Goal: Register for event/course

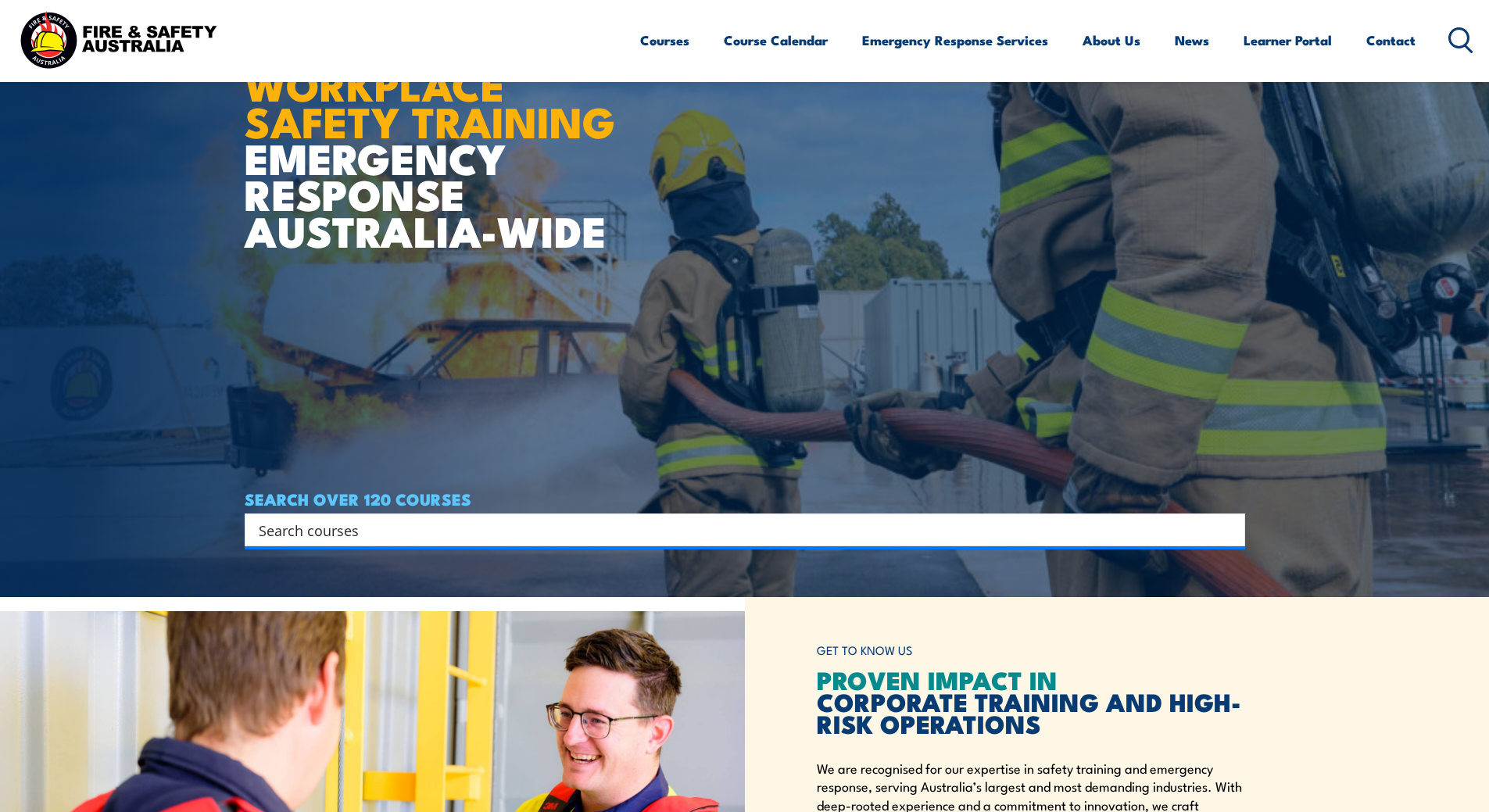
scroll to position [235, 0]
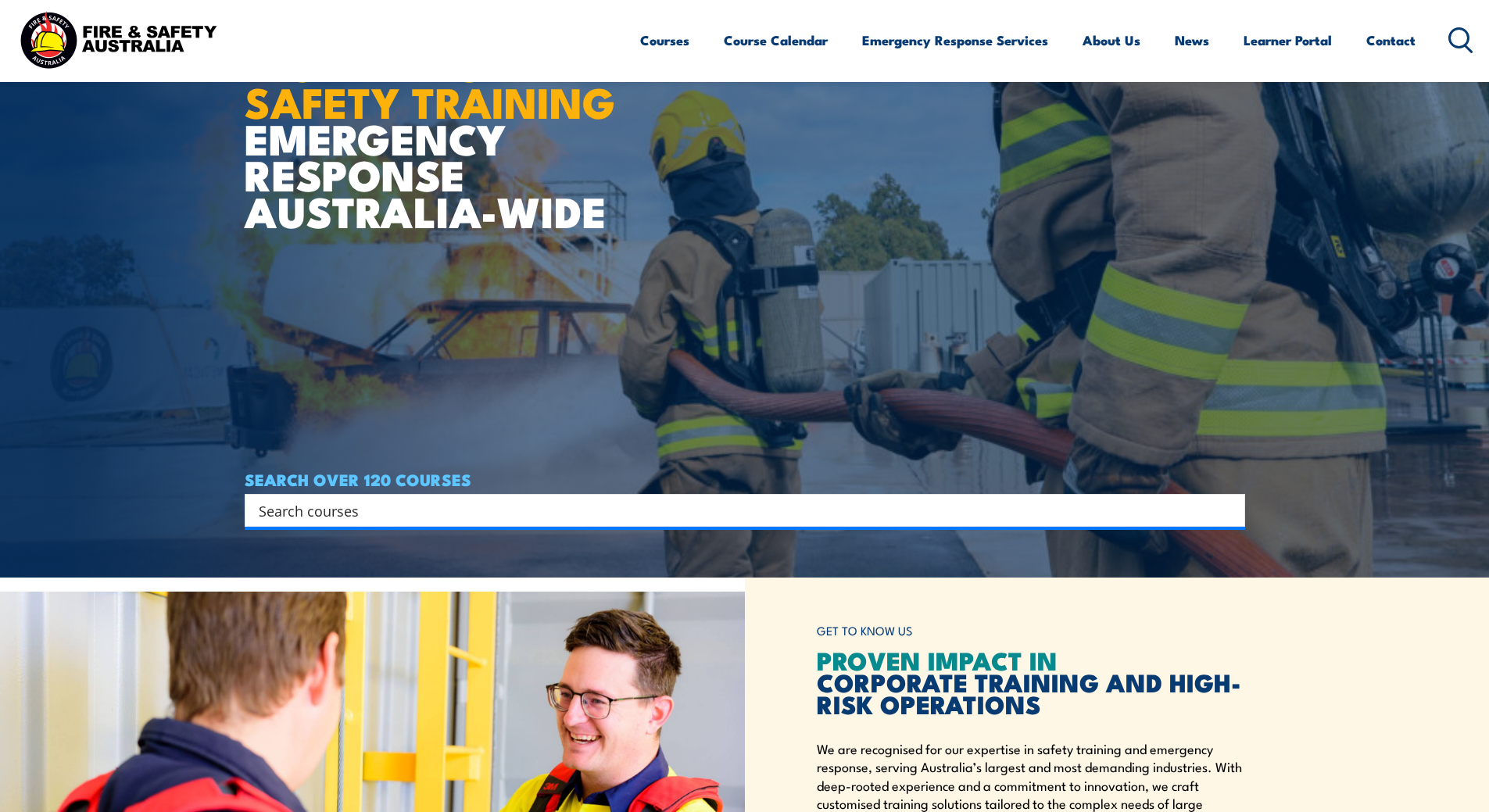
click at [628, 492] on div "SEARCH OVER 120 COURSES Search Filter by Locations Australian Capital Territory…" at bounding box center [744, 498] width 1000 height 56
click at [586, 505] on input "Search input" at bounding box center [735, 510] width 952 height 24
click at [319, 525] on div "Search" at bounding box center [744, 511] width 1000 height 33
click at [319, 514] on input "Search input" at bounding box center [735, 510] width 952 height 24
paste input "CPPFES2020"
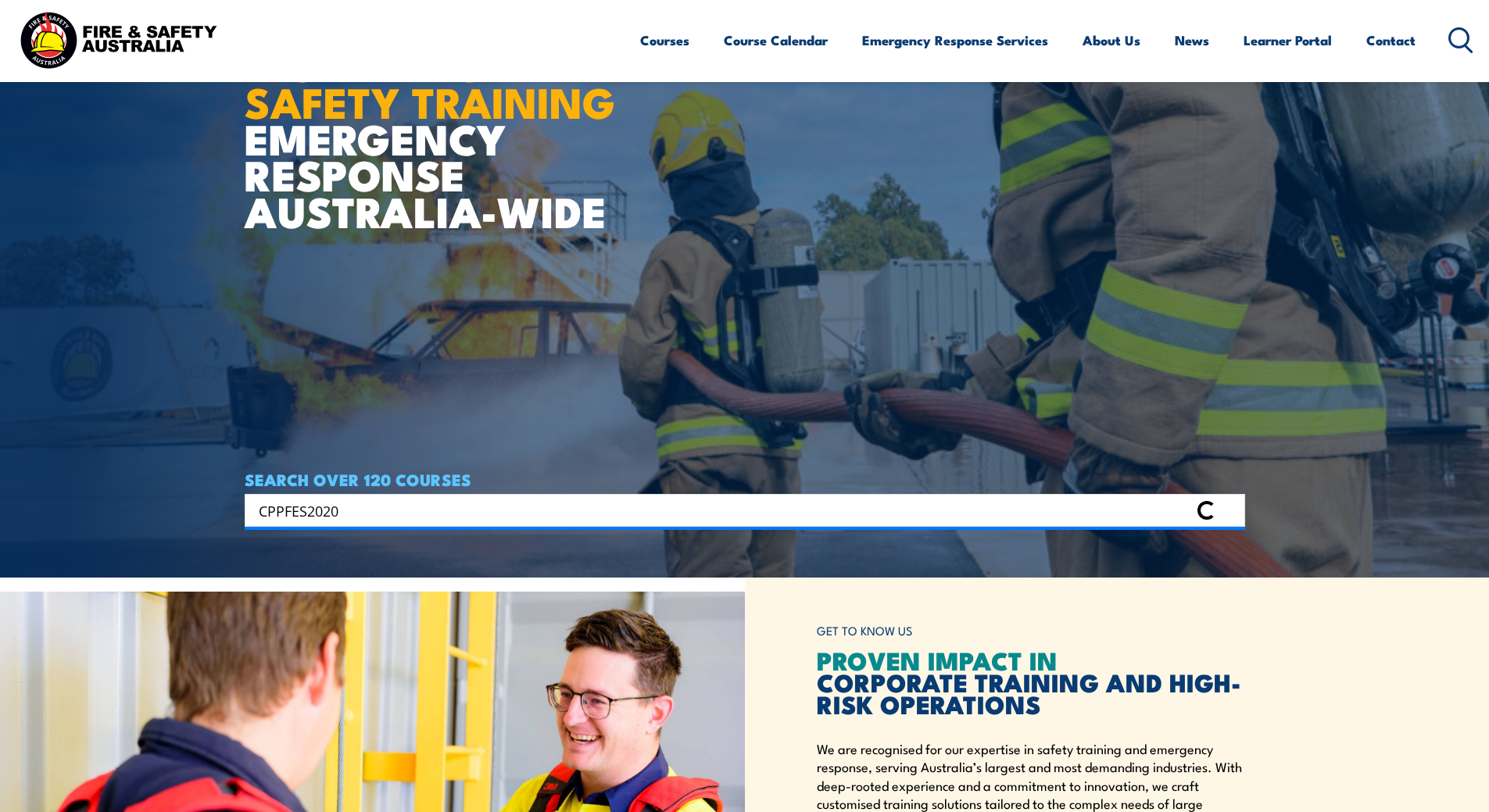
type input "CPPFES2020"
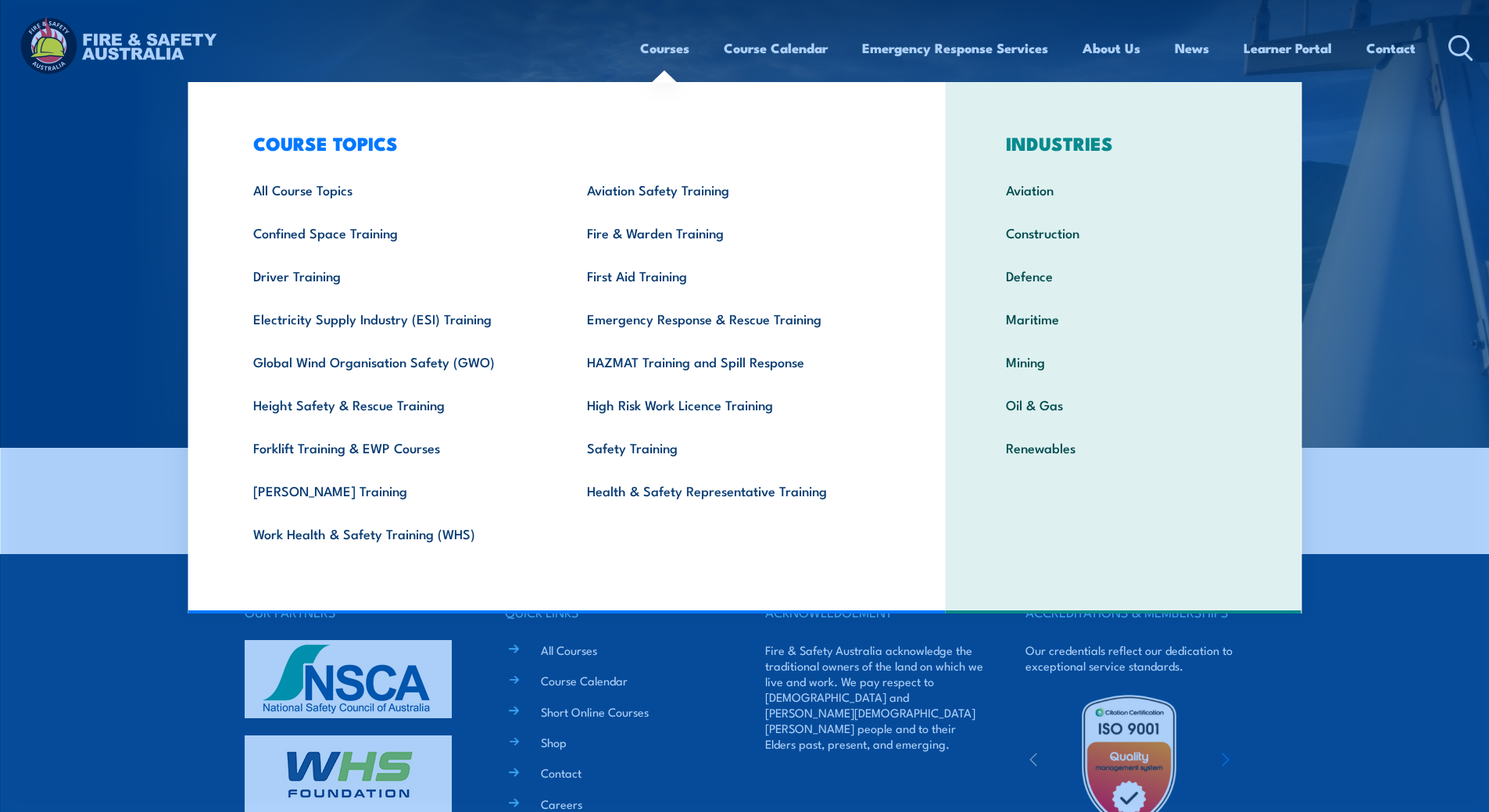
click at [674, 49] on link "Courses" at bounding box center [665, 48] width 49 height 42
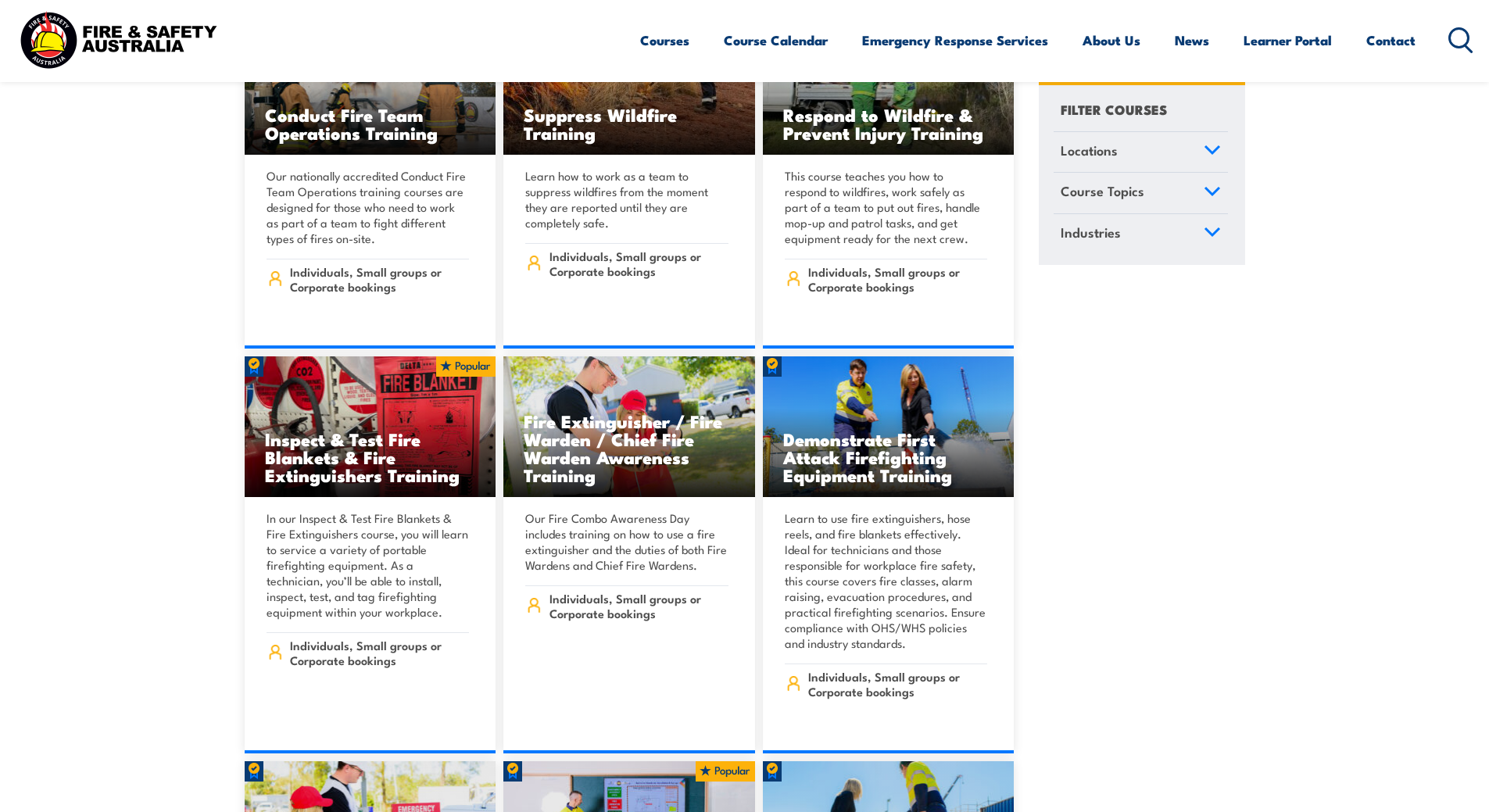
scroll to position [16571, 0]
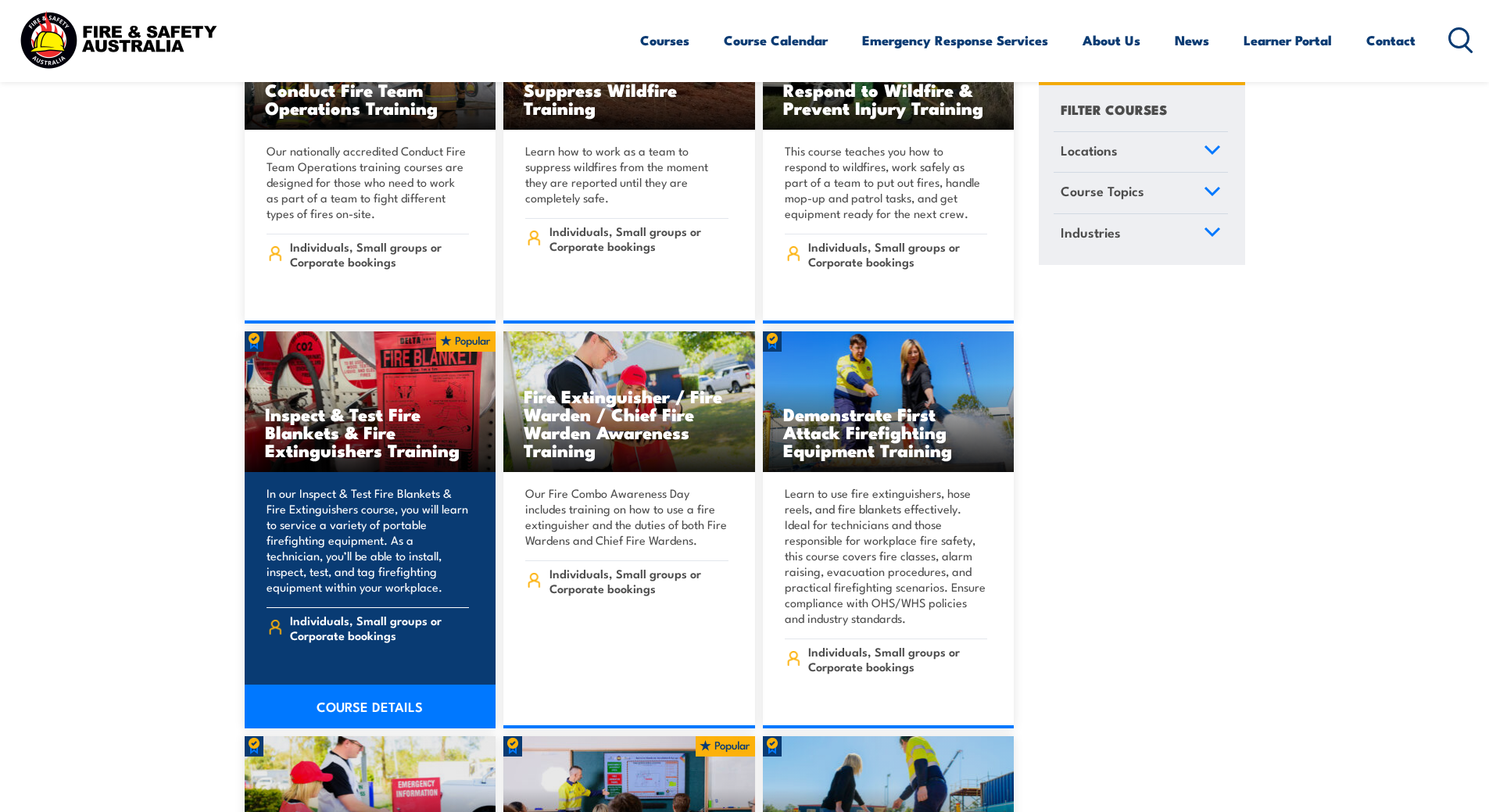
click at [389, 685] on link "COURSE DETAILS" at bounding box center [370, 707] width 252 height 44
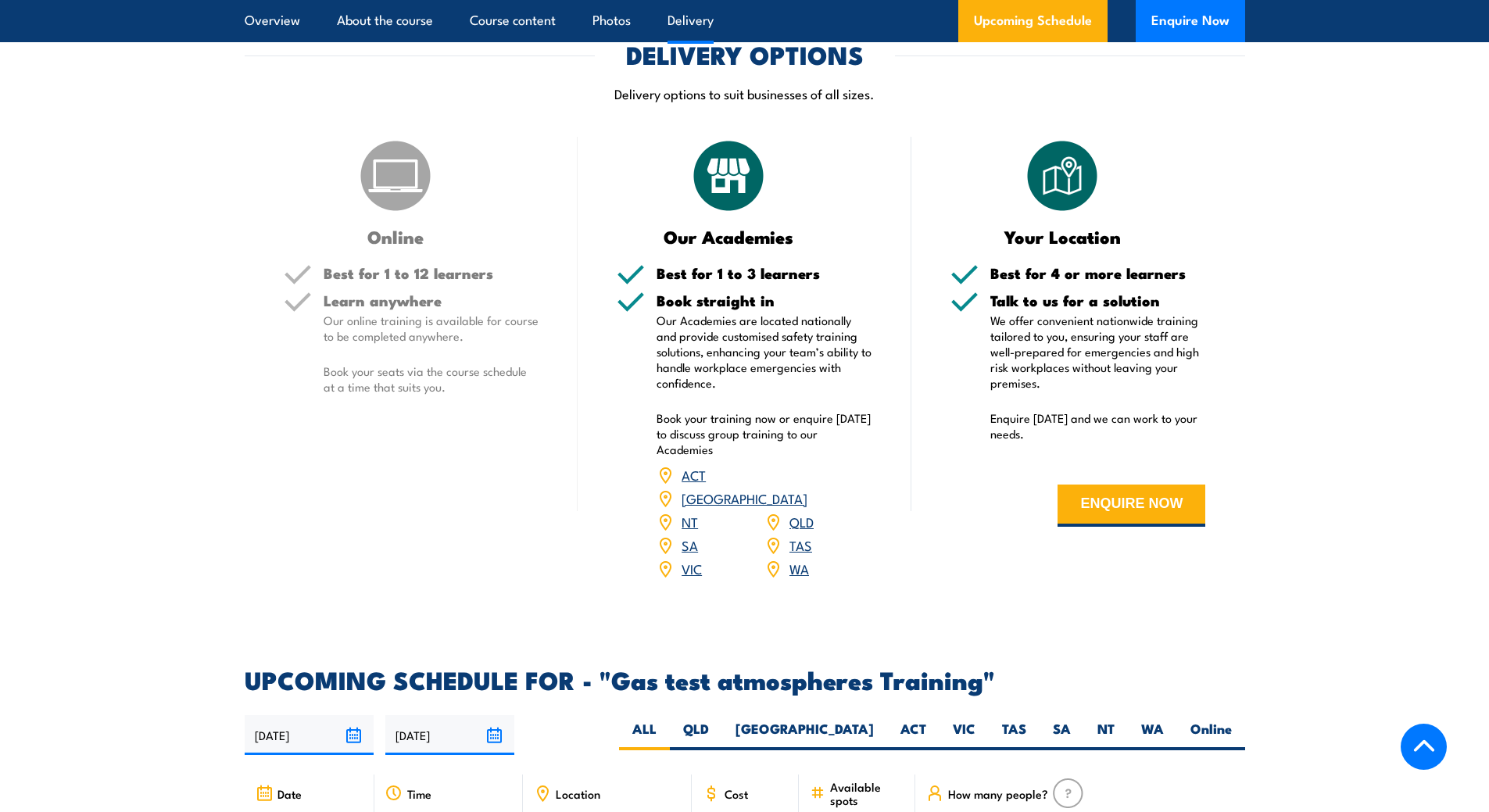
scroll to position [1954, 0]
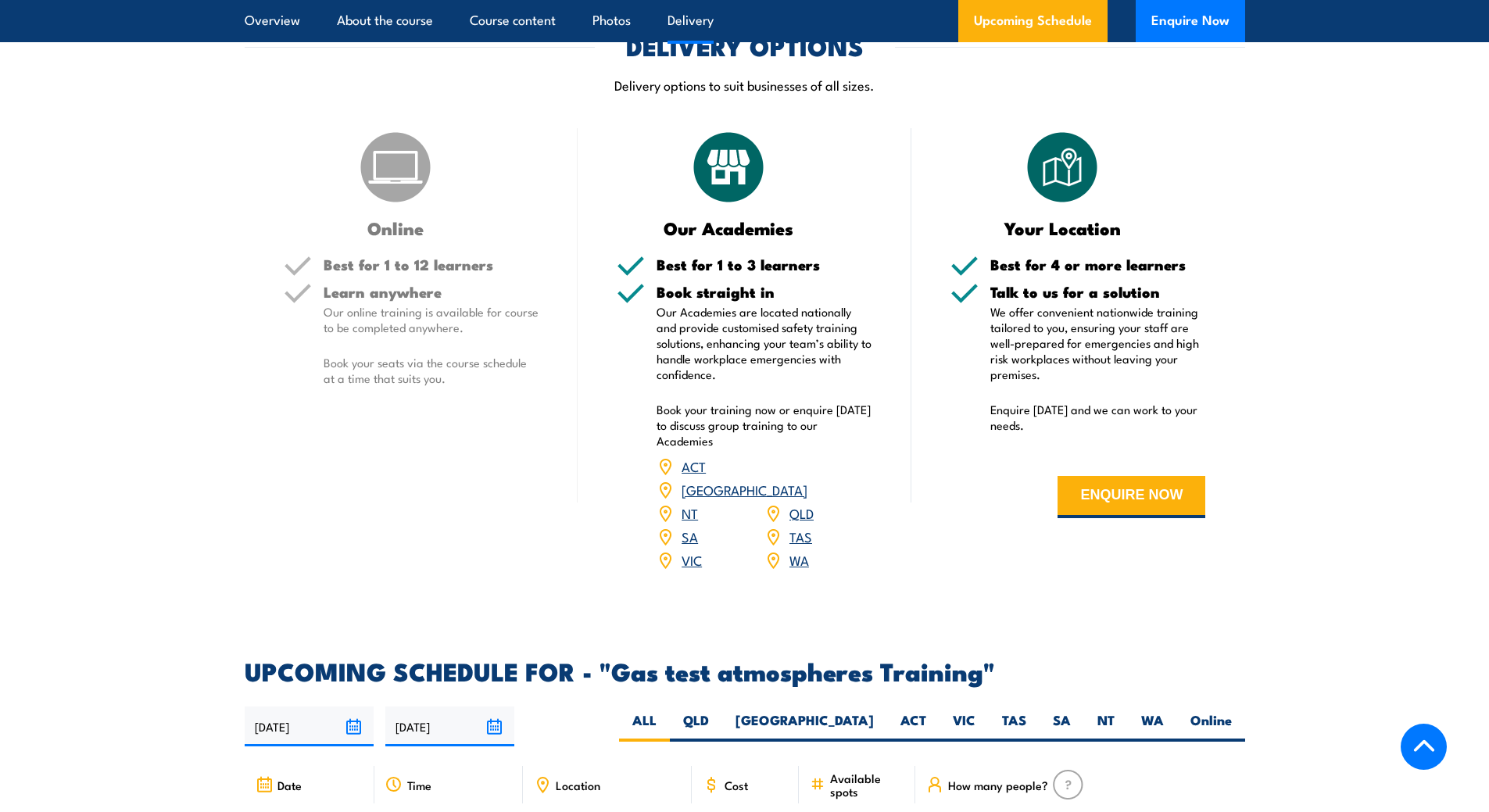
click at [692, 551] on link "VIC" at bounding box center [692, 560] width 20 height 19
click at [690, 551] on link "VIC" at bounding box center [692, 560] width 20 height 19
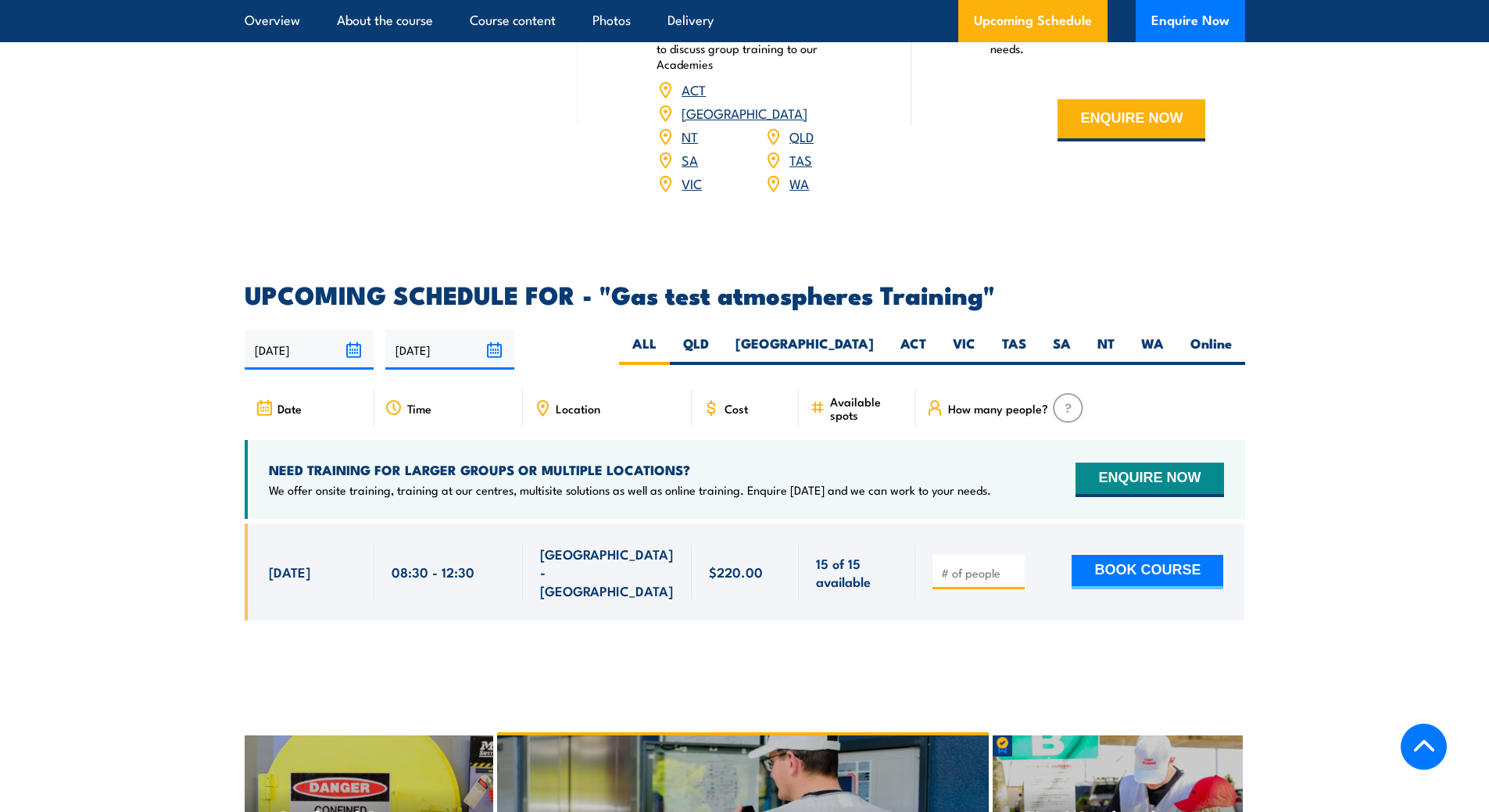
scroll to position [2423, 0]
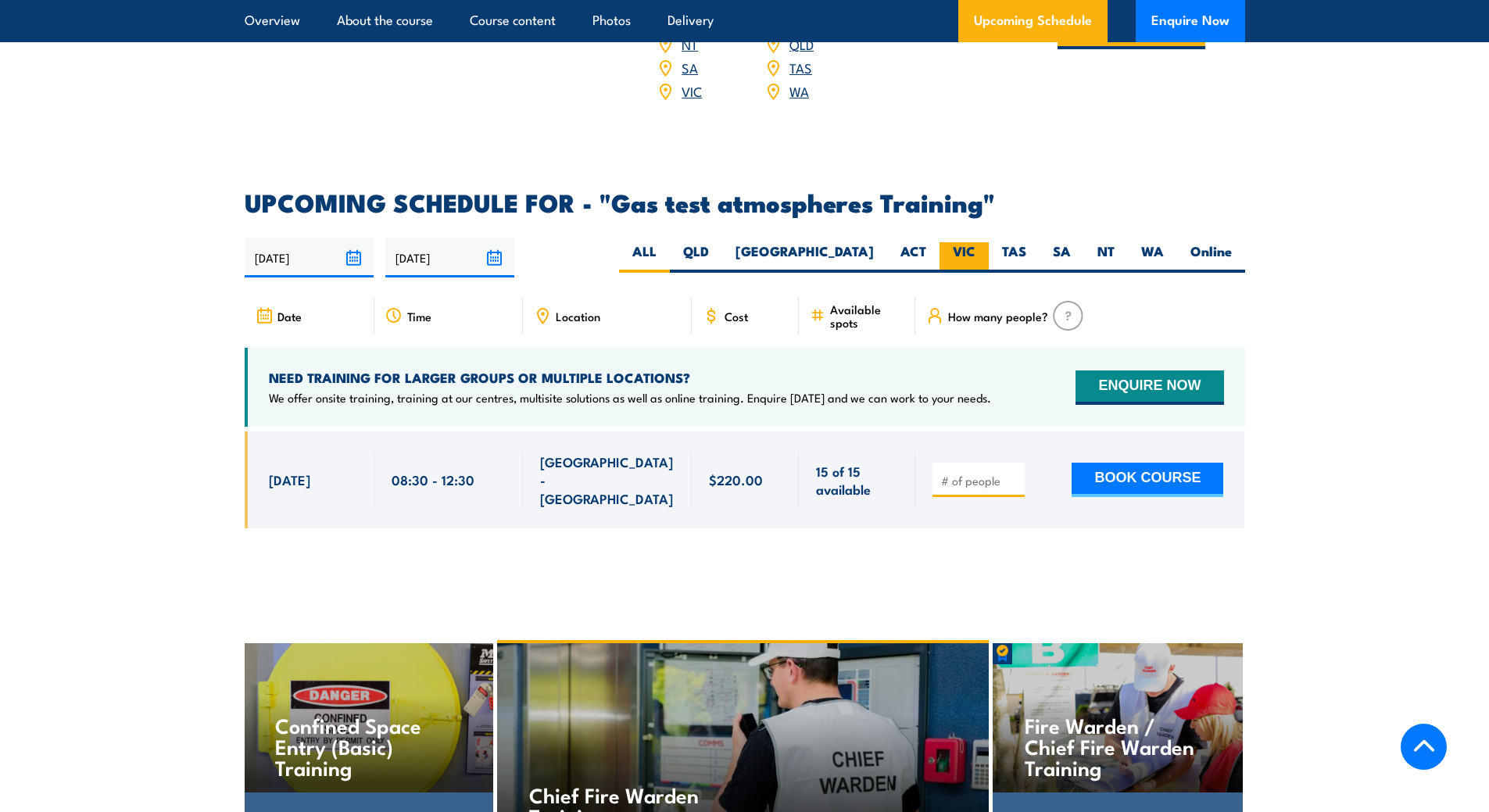
click at [964, 243] on label "VIC" at bounding box center [964, 257] width 49 height 30
click at [976, 243] on input "VIC" at bounding box center [981, 248] width 10 height 10
radio input "true"
click at [871, 243] on label "NSW" at bounding box center [805, 257] width 165 height 30
click at [874, 243] on input "NSW" at bounding box center [879, 248] width 10 height 10
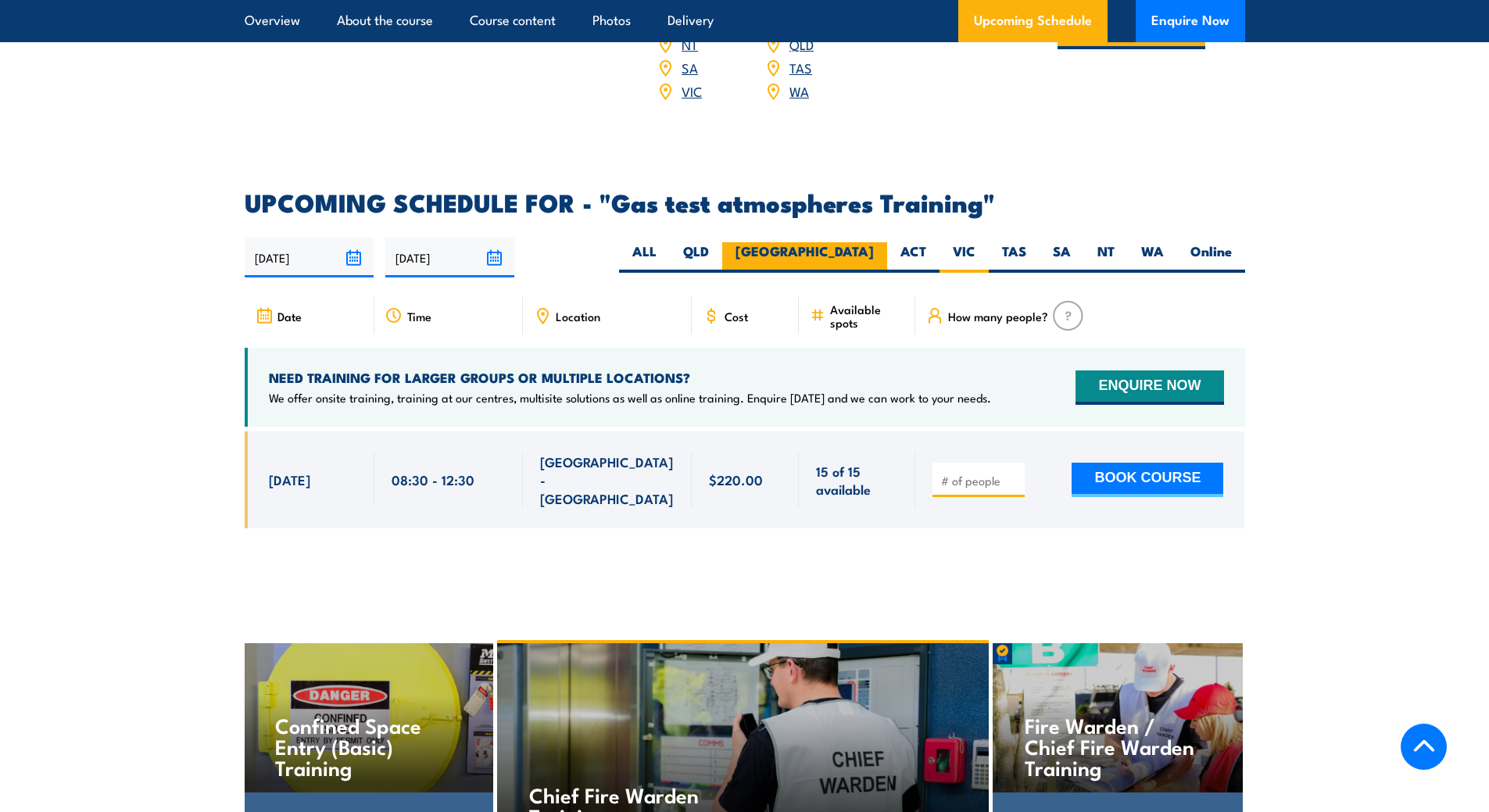
radio input "true"
click at [1078, 243] on label "SA" at bounding box center [1061, 257] width 45 height 30
click at [1078, 243] on input "SA" at bounding box center [1076, 248] width 10 height 10
radio input "true"
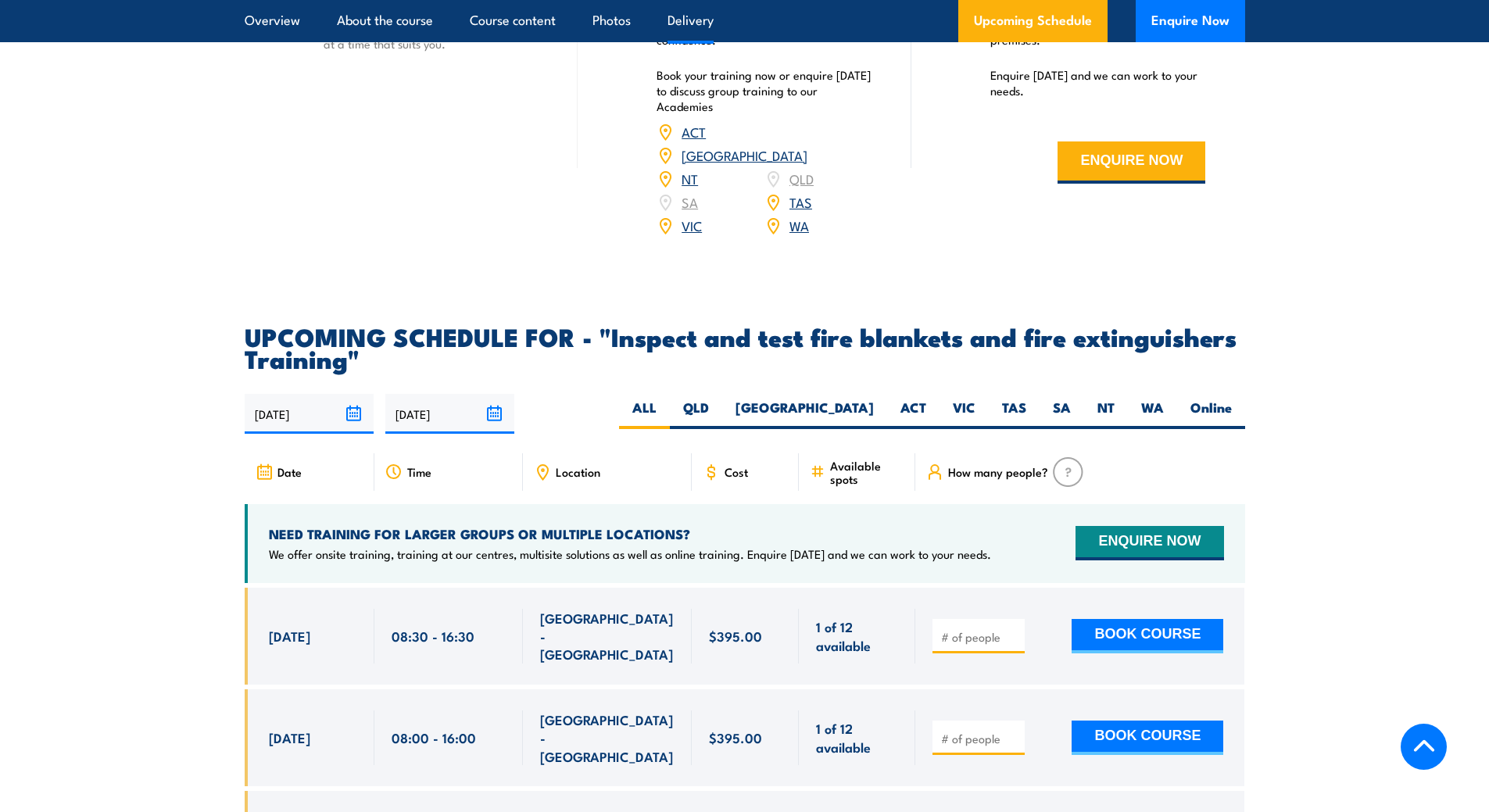
scroll to position [2579, 0]
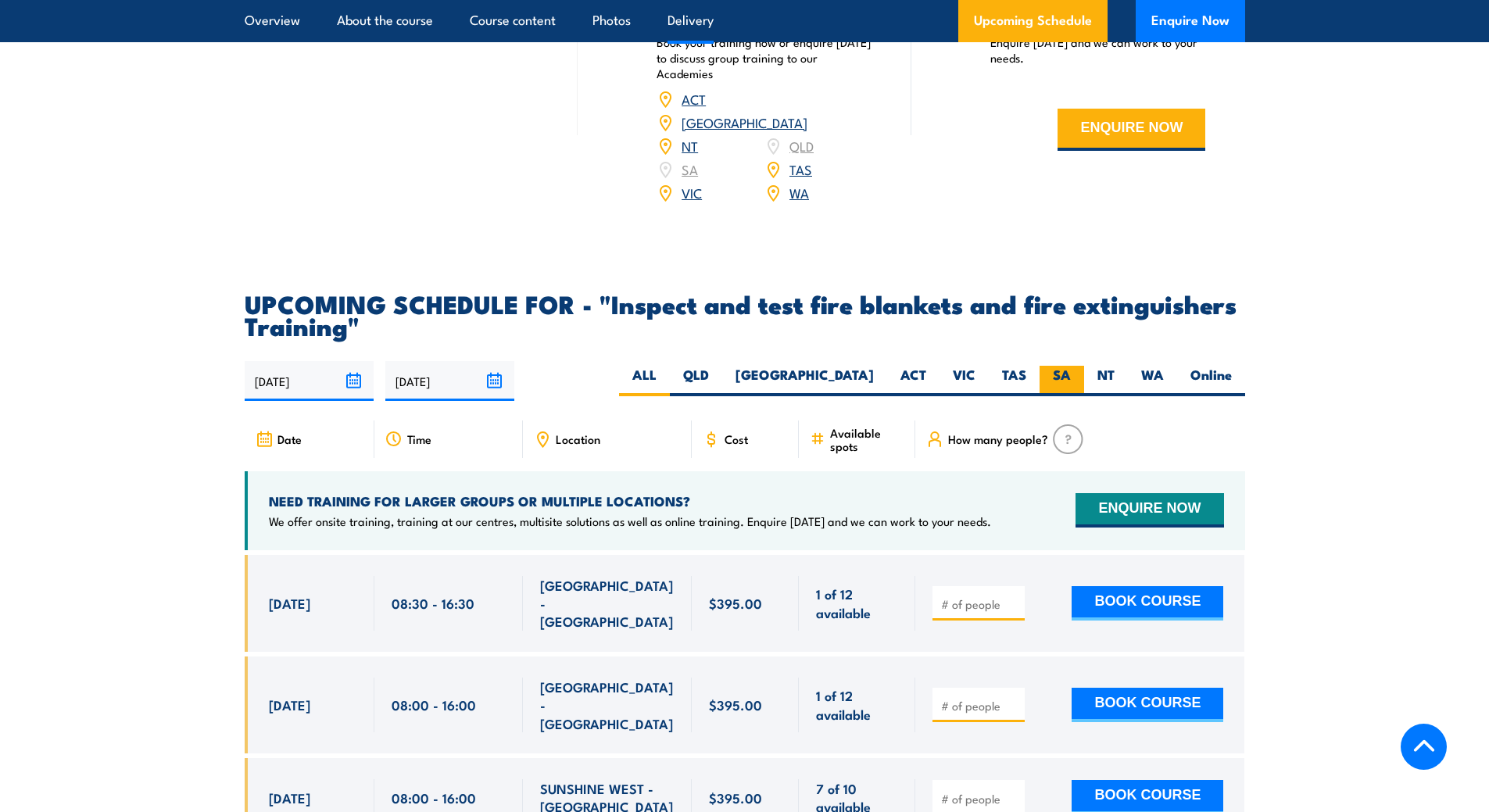
click at [1061, 397] on label "SA" at bounding box center [1061, 380] width 45 height 30
click at [1071, 376] on input "SA" at bounding box center [1076, 371] width 10 height 10
radio input "true"
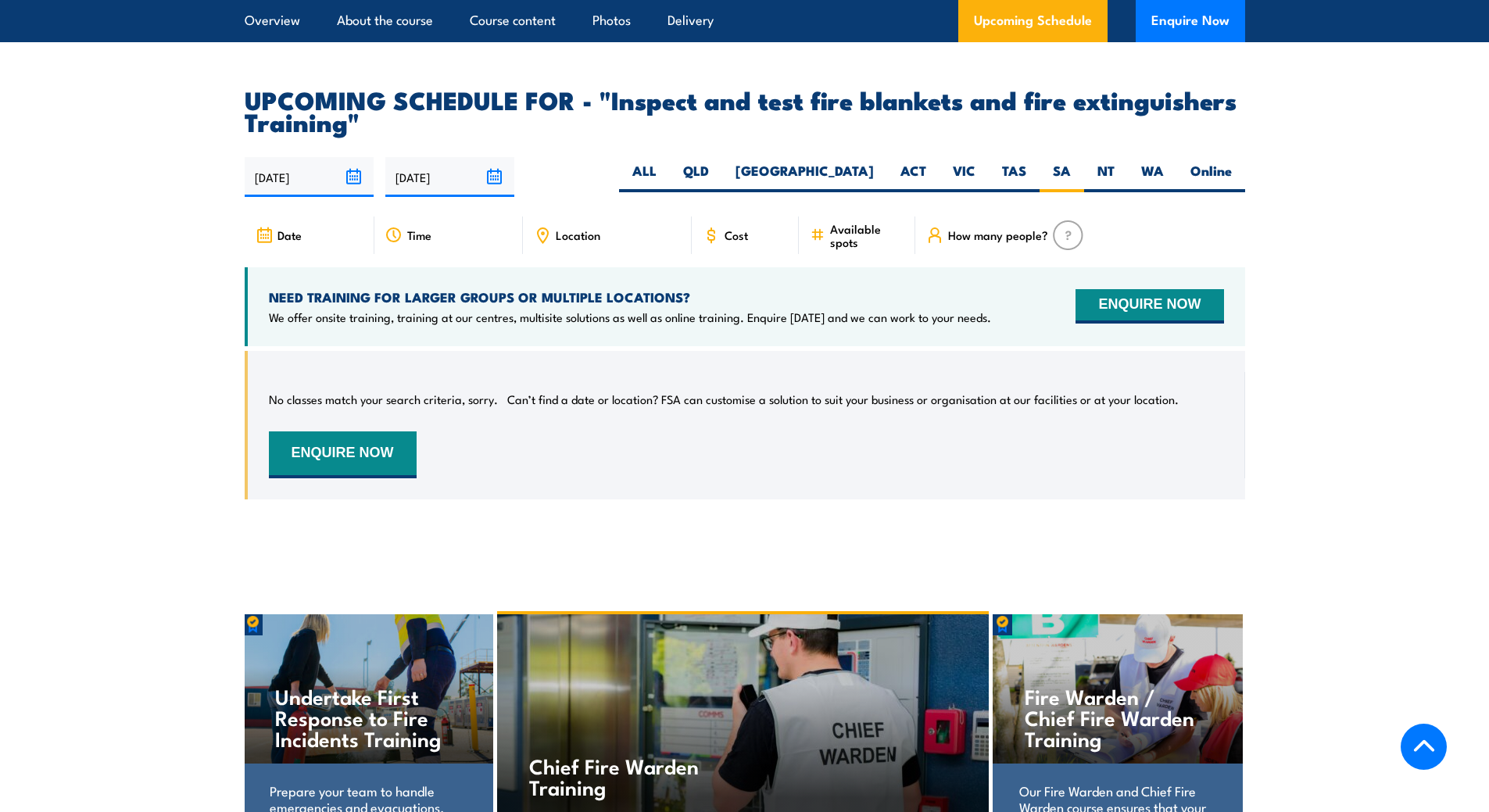
scroll to position [2903, 0]
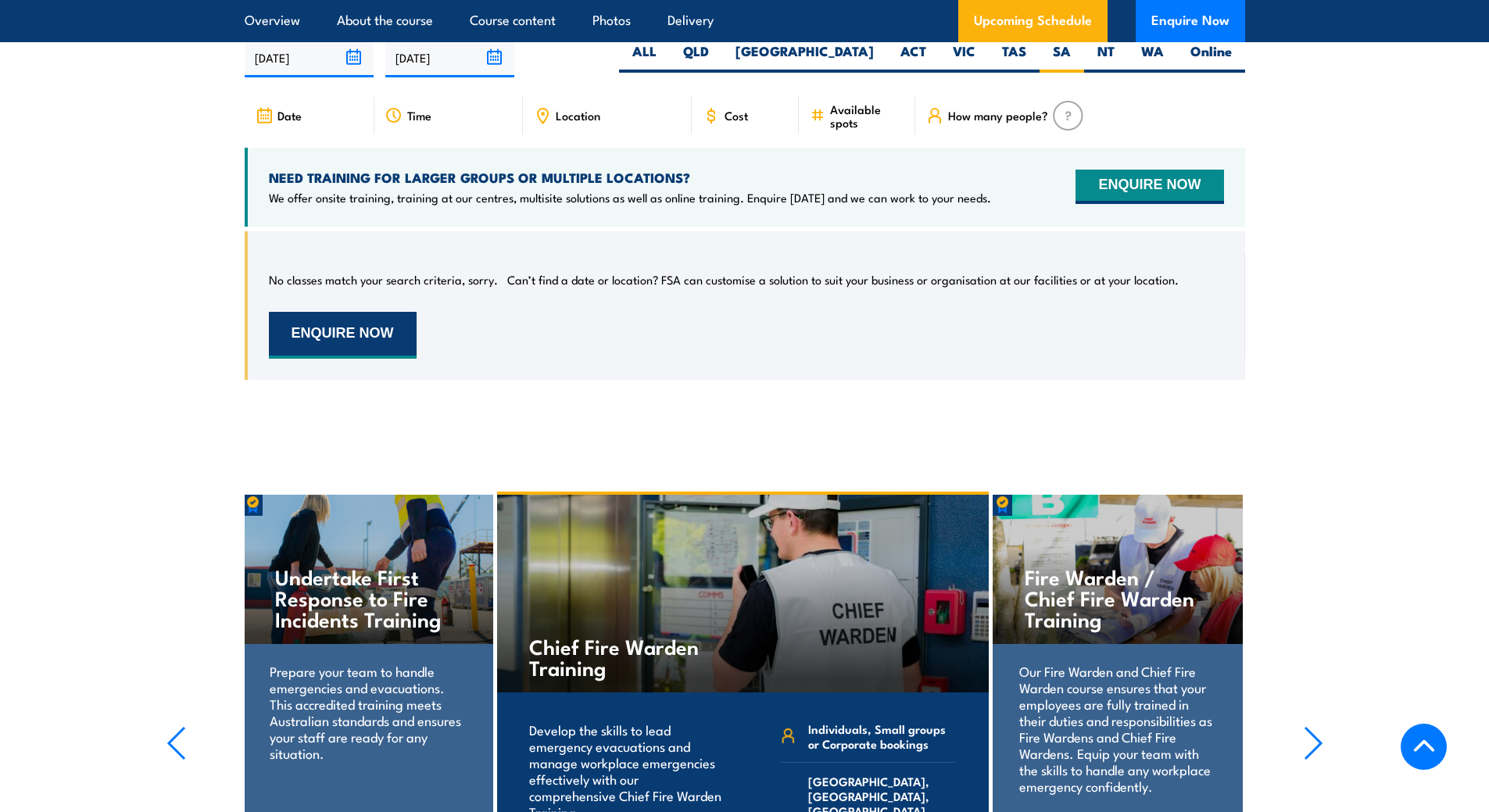
click at [378, 349] on button "ENQUIRE NOW" at bounding box center [342, 336] width 147 height 47
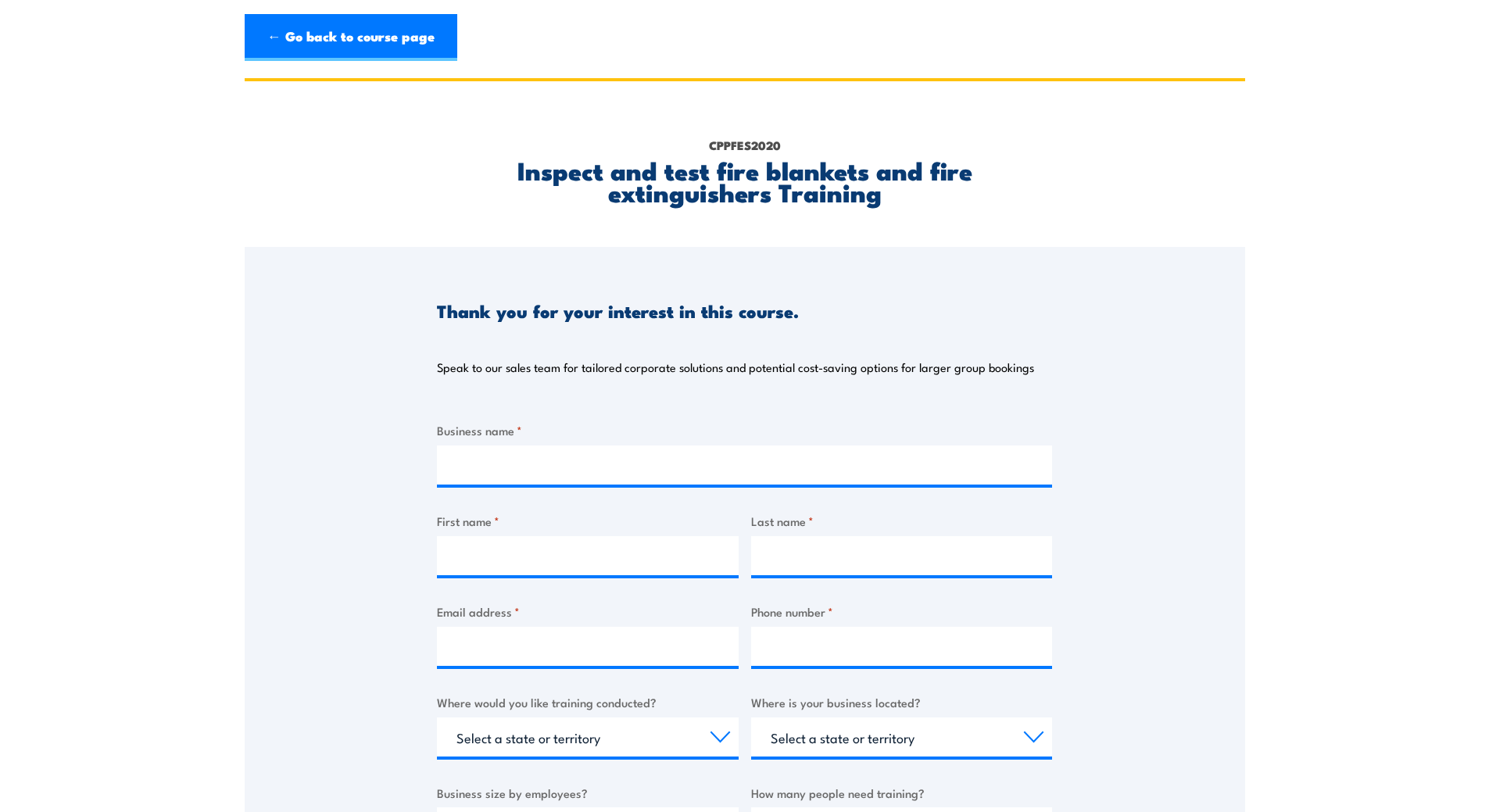
click at [547, 444] on div "Business name *" at bounding box center [744, 453] width 615 height 64
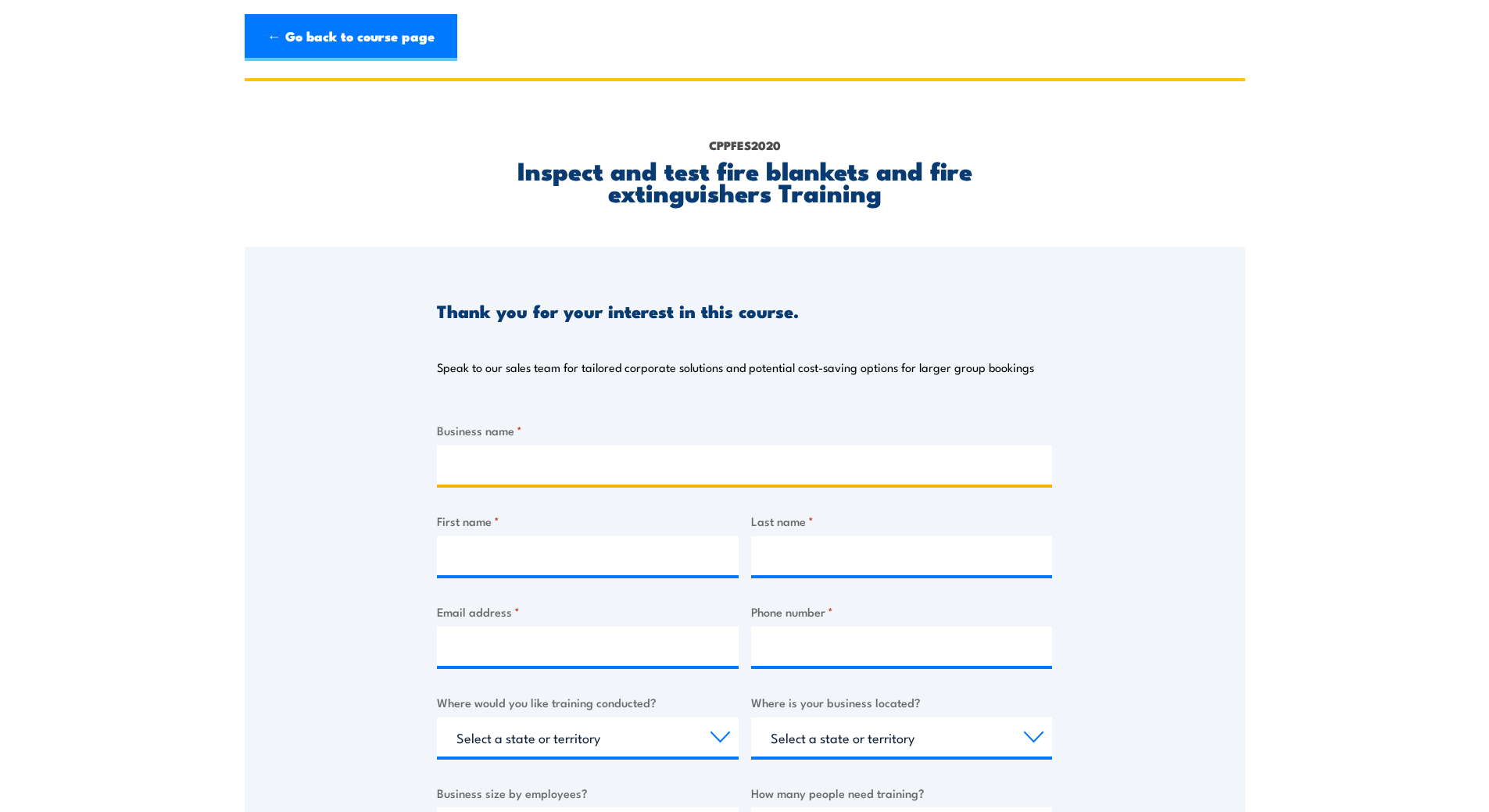
click at [556, 454] on input "Business name *" at bounding box center [744, 465] width 615 height 39
type input "Australian Ga Infrastructure Group"
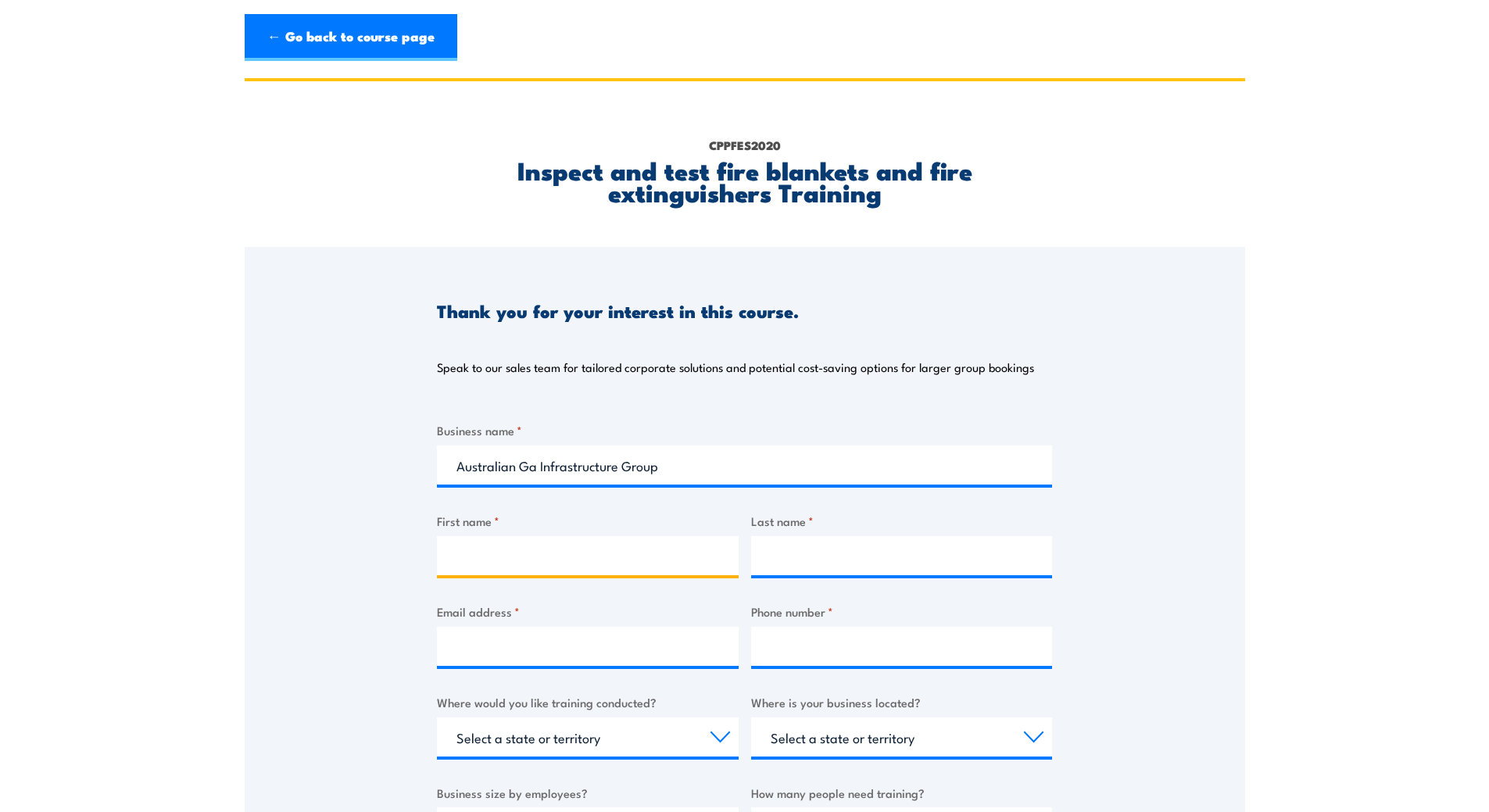
click at [571, 560] on input "First name *" at bounding box center [587, 555] width 301 height 39
type input "Brodie"
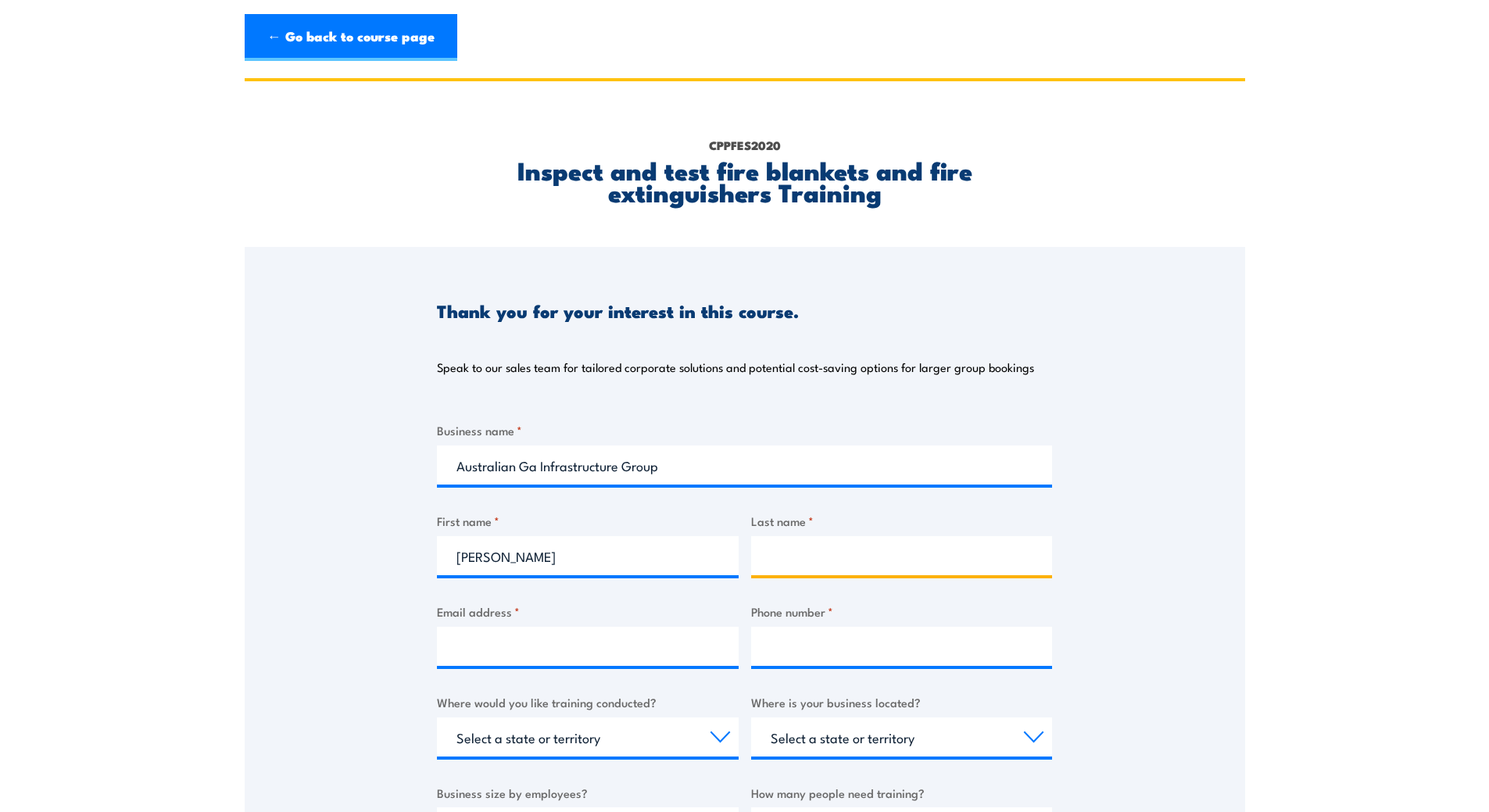
click at [775, 553] on input "Last name *" at bounding box center [902, 555] width 301 height 39
type input "Gibbs"
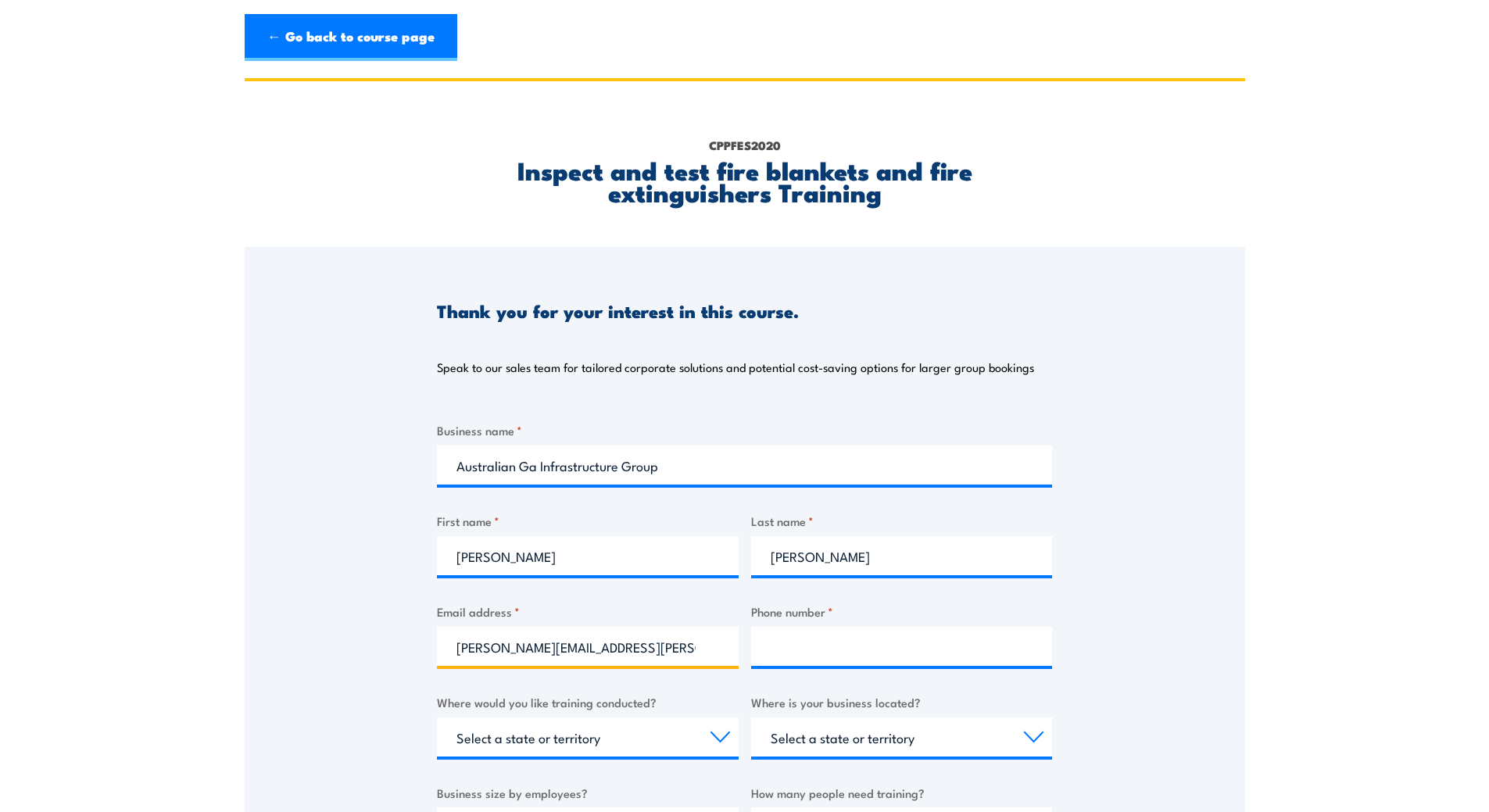
type input "brodie.gibbs@agig.com.au"
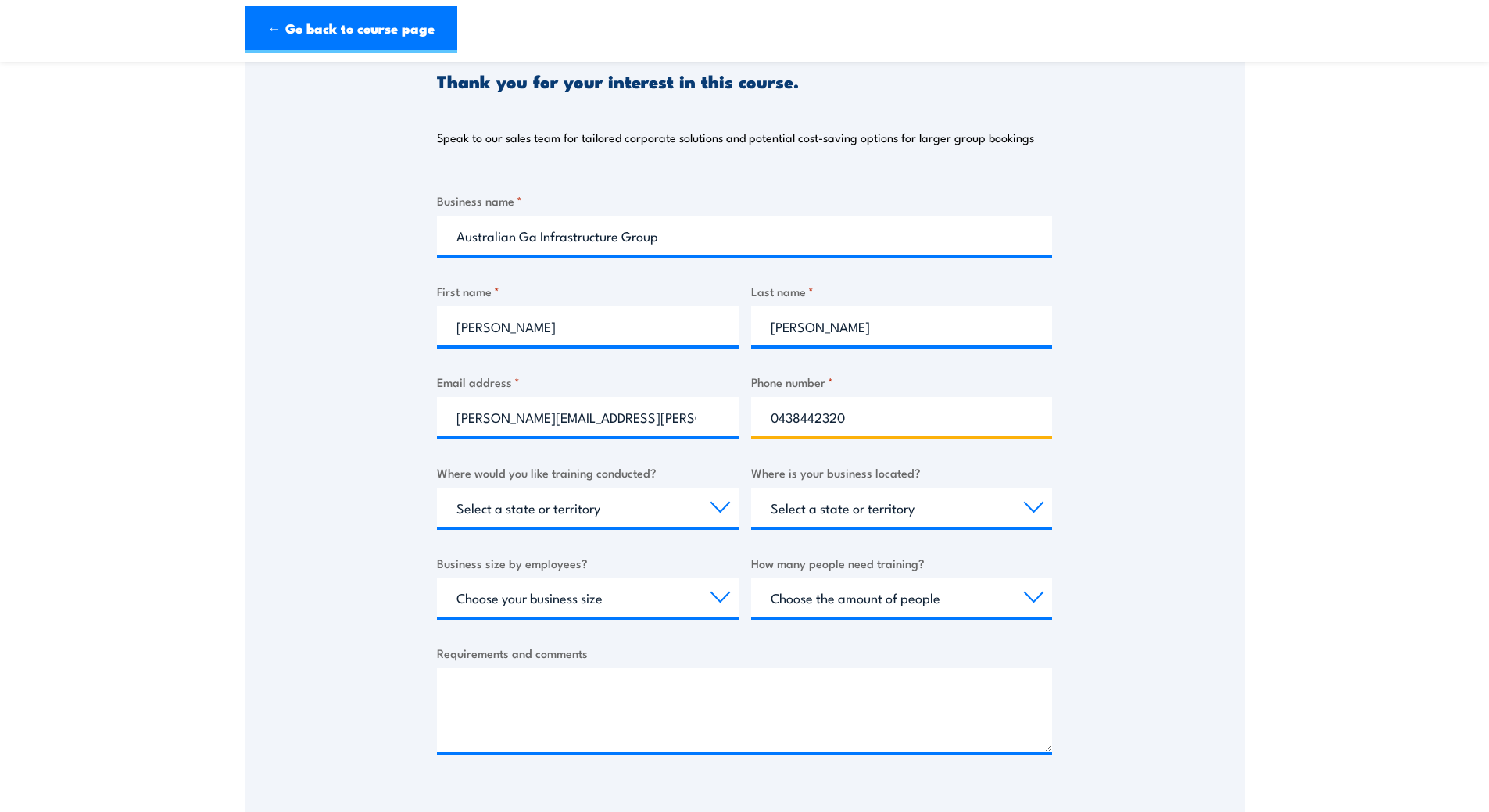
scroll to position [235, 0]
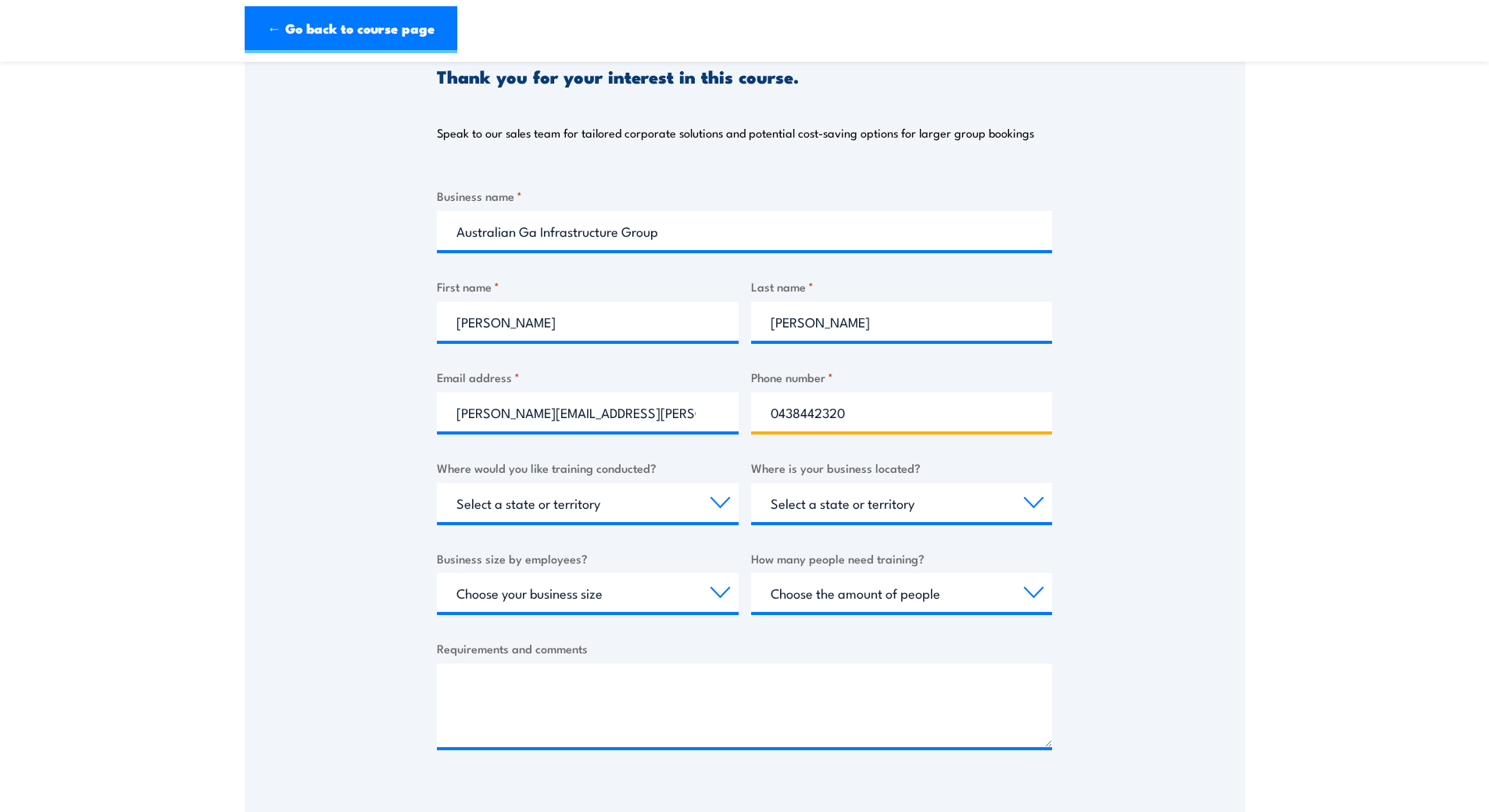
type input "0438442320"
click at [714, 507] on select "Select a state or territory Nationally - multiple locations QLD NSW VIC SA ACT …" at bounding box center [587, 503] width 301 height 39
select select "SA"
click at [437, 483] on select "Select a state or territory Nationally - multiple locations QLD NSW VIC SA ACT …" at bounding box center [587, 503] width 301 height 39
click at [944, 498] on select "Select a state or territory QLD NSW VIC SA ACT WA TAS NT" at bounding box center [902, 503] width 301 height 39
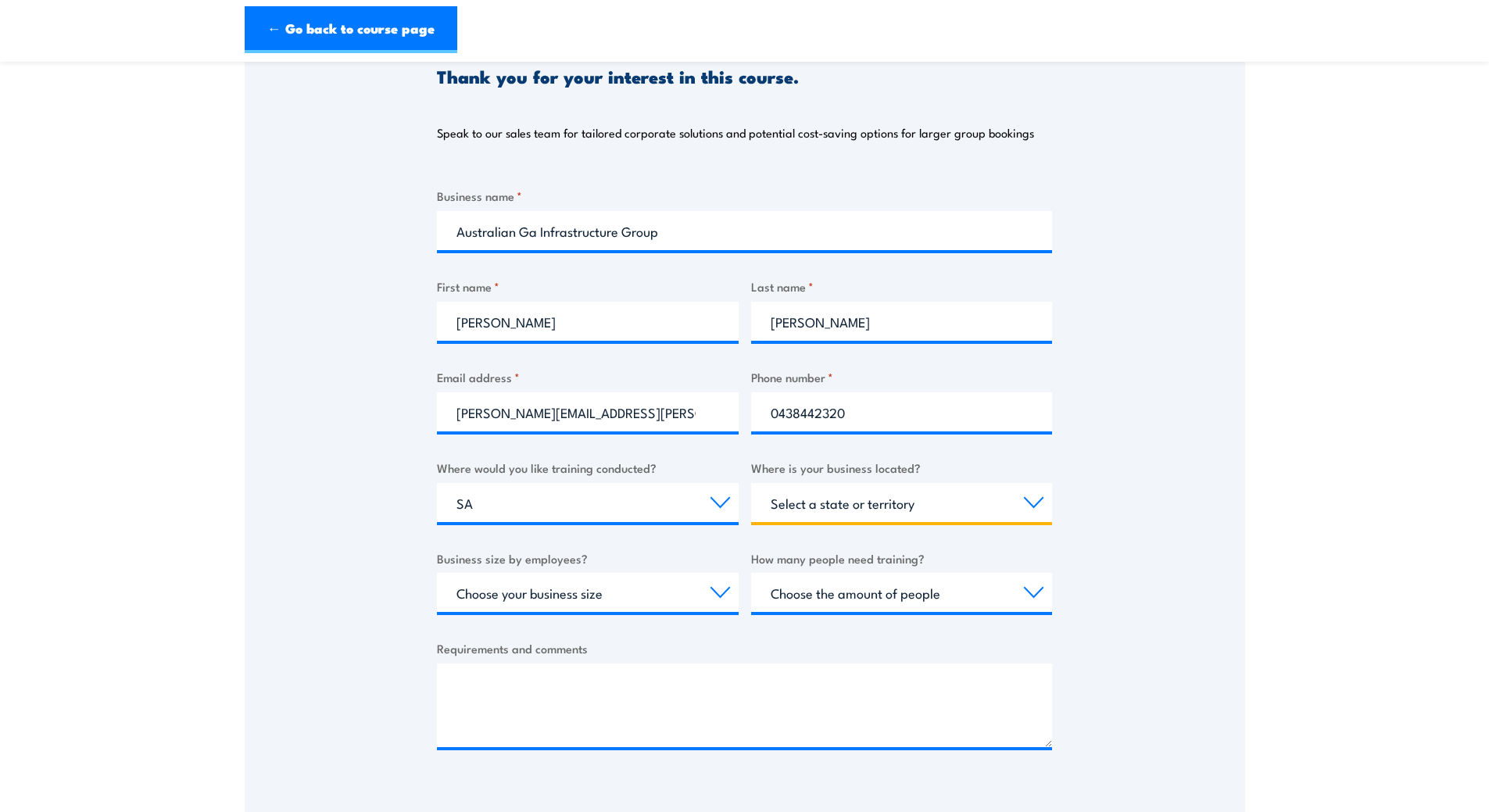
select select "SA"
click at [751, 483] on select "Select a state or territory QLD NSW VIC SA ACT WA TAS NT" at bounding box center [902, 503] width 301 height 39
click at [982, 507] on select "Select a state or territory QLD NSW VIC SA ACT WA TAS NT" at bounding box center [902, 503] width 301 height 39
click at [751, 483] on select "Select a state or territory QLD NSW VIC SA ACT WA TAS NT" at bounding box center [902, 503] width 301 height 39
click at [606, 587] on select "Choose your business size 1 to 19 20 to 199 200+" at bounding box center [587, 592] width 301 height 39
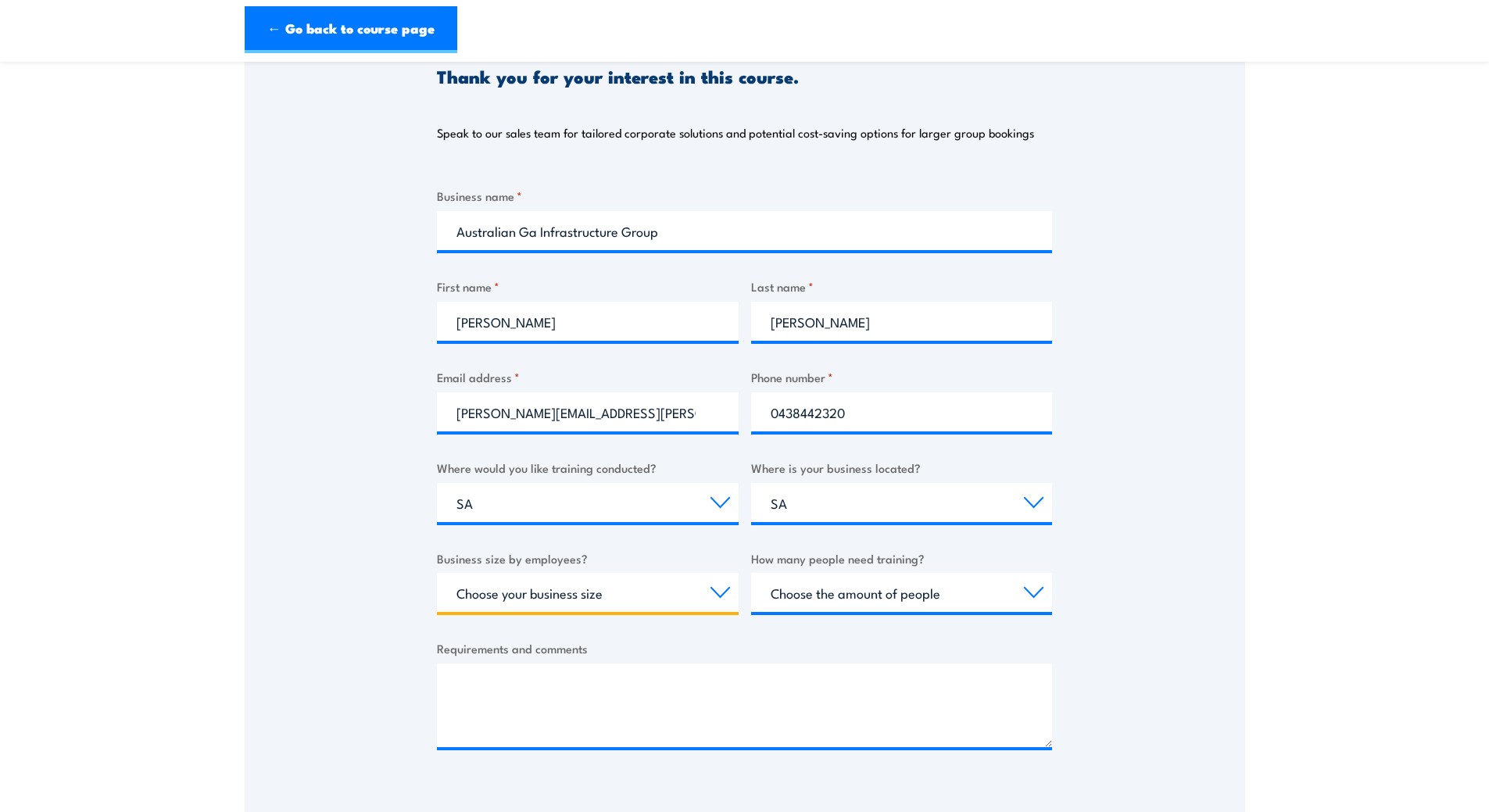
select select "200+"
click at [437, 573] on select "Choose your business size 1 to 19 20 to 199 200+" at bounding box center [587, 592] width 301 height 39
click at [1079, 599] on div "Thank you for your interest in this course. Speak to our sales team for tailore…" at bounding box center [744, 402] width 1000 height 781
click at [985, 595] on select "Choose the amount of people 1 to 4 5 to 19 20+" at bounding box center [902, 592] width 301 height 39
select select "1 to 4"
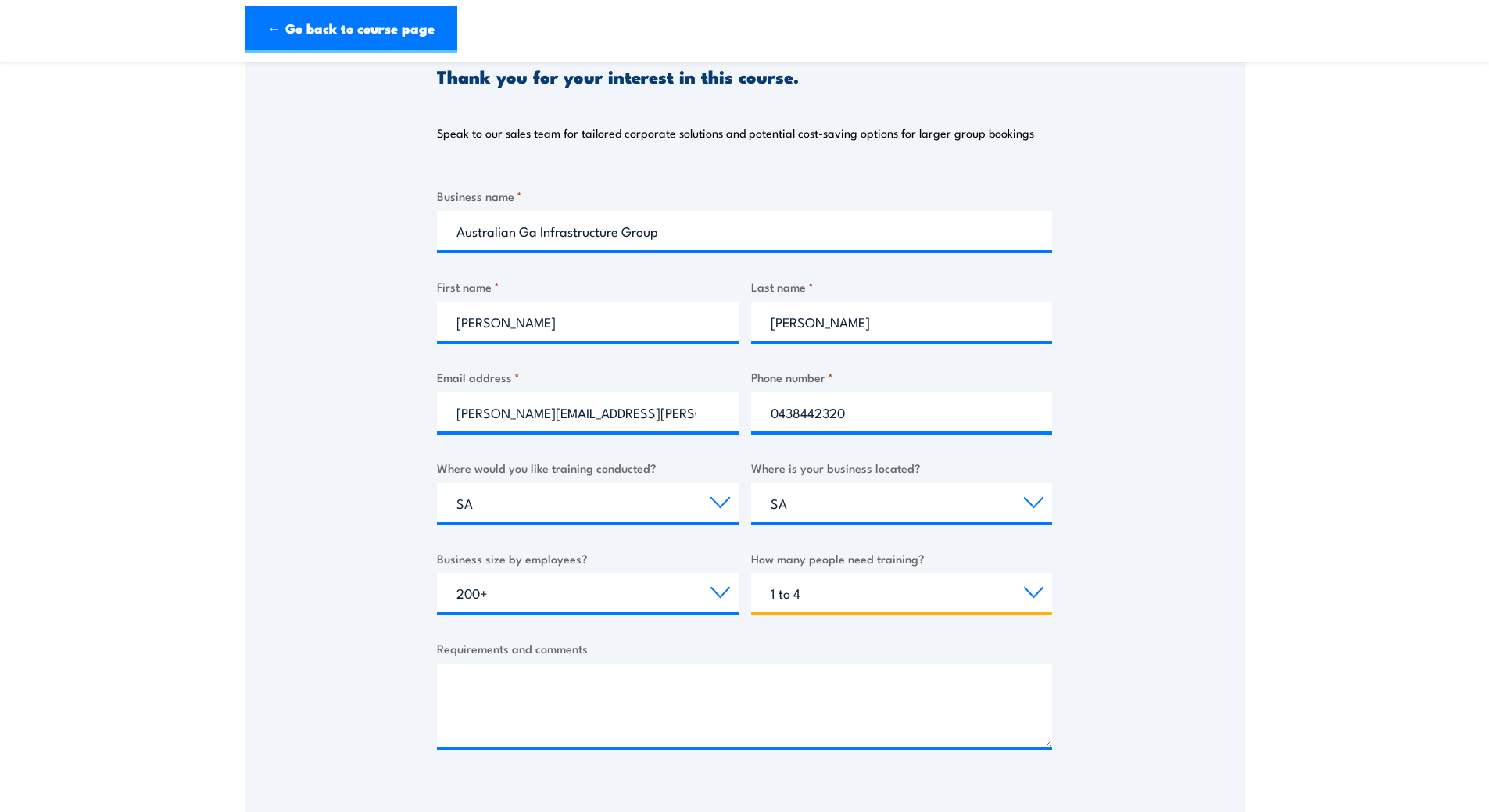
click at [751, 573] on select "Choose the amount of people 1 to 4 5 to 19 20+" at bounding box center [902, 592] width 301 height 39
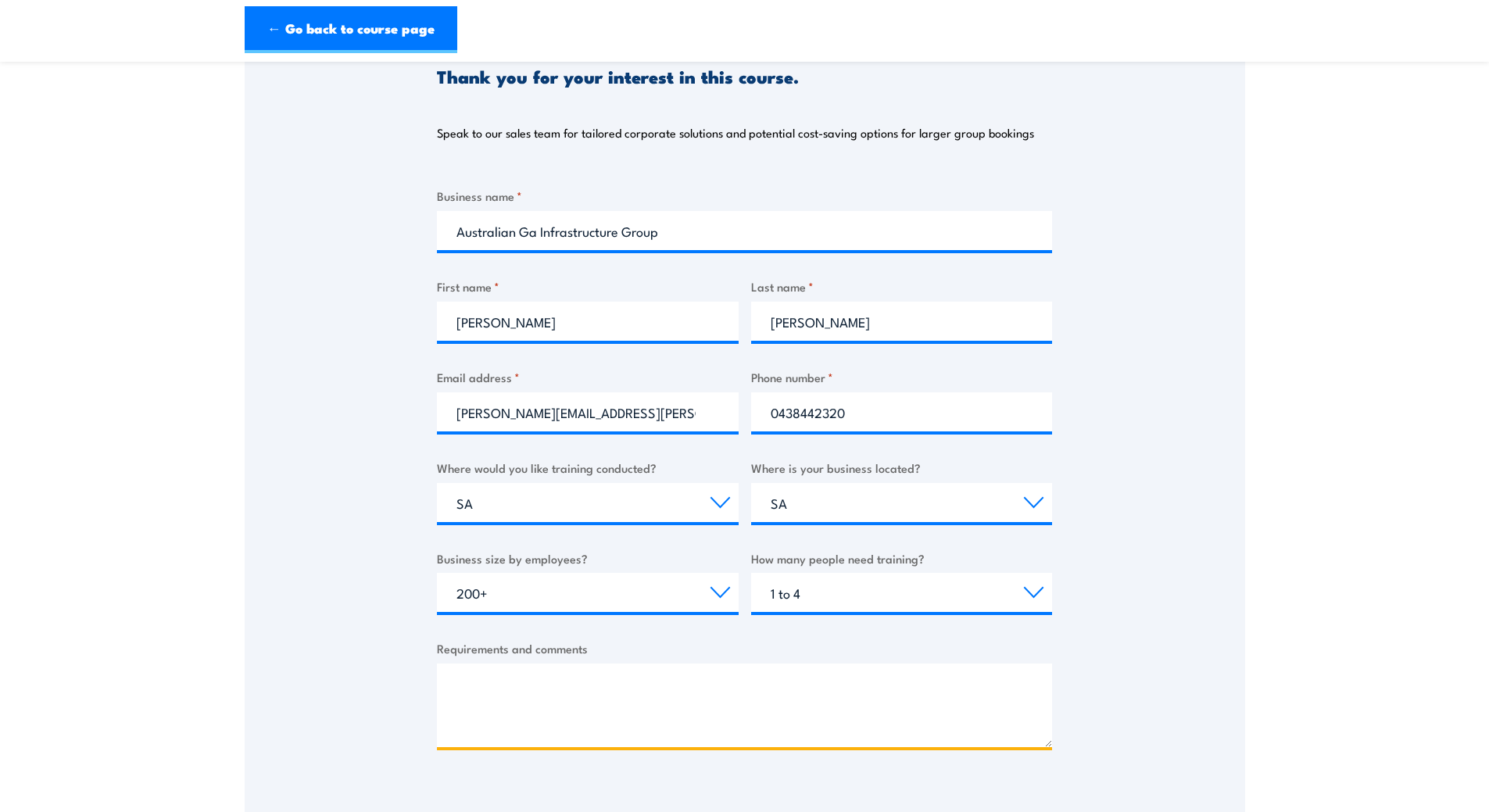
click at [673, 676] on textarea "Requirements and comments" at bounding box center [744, 705] width 615 height 84
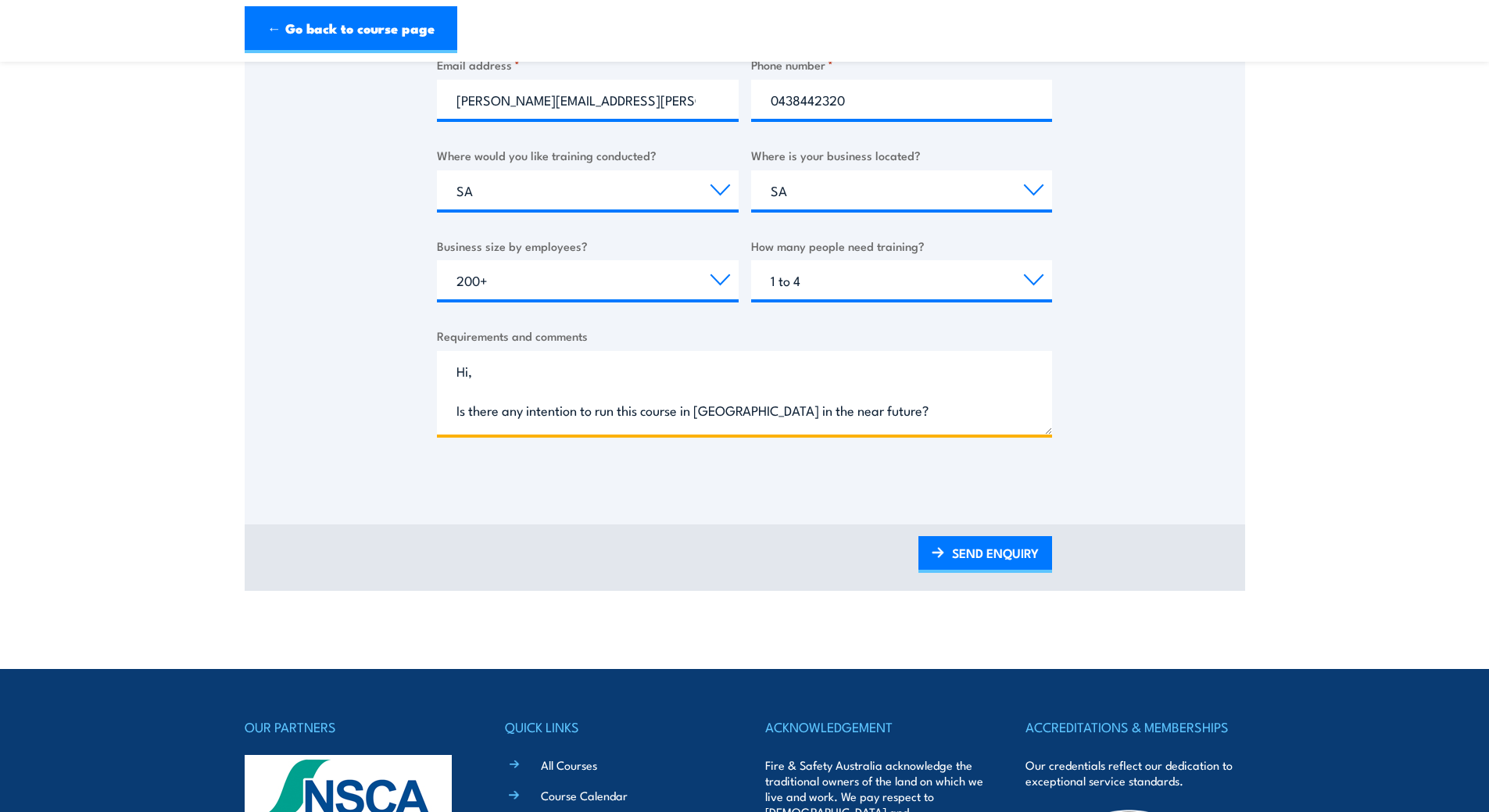
scroll to position [64, 0]
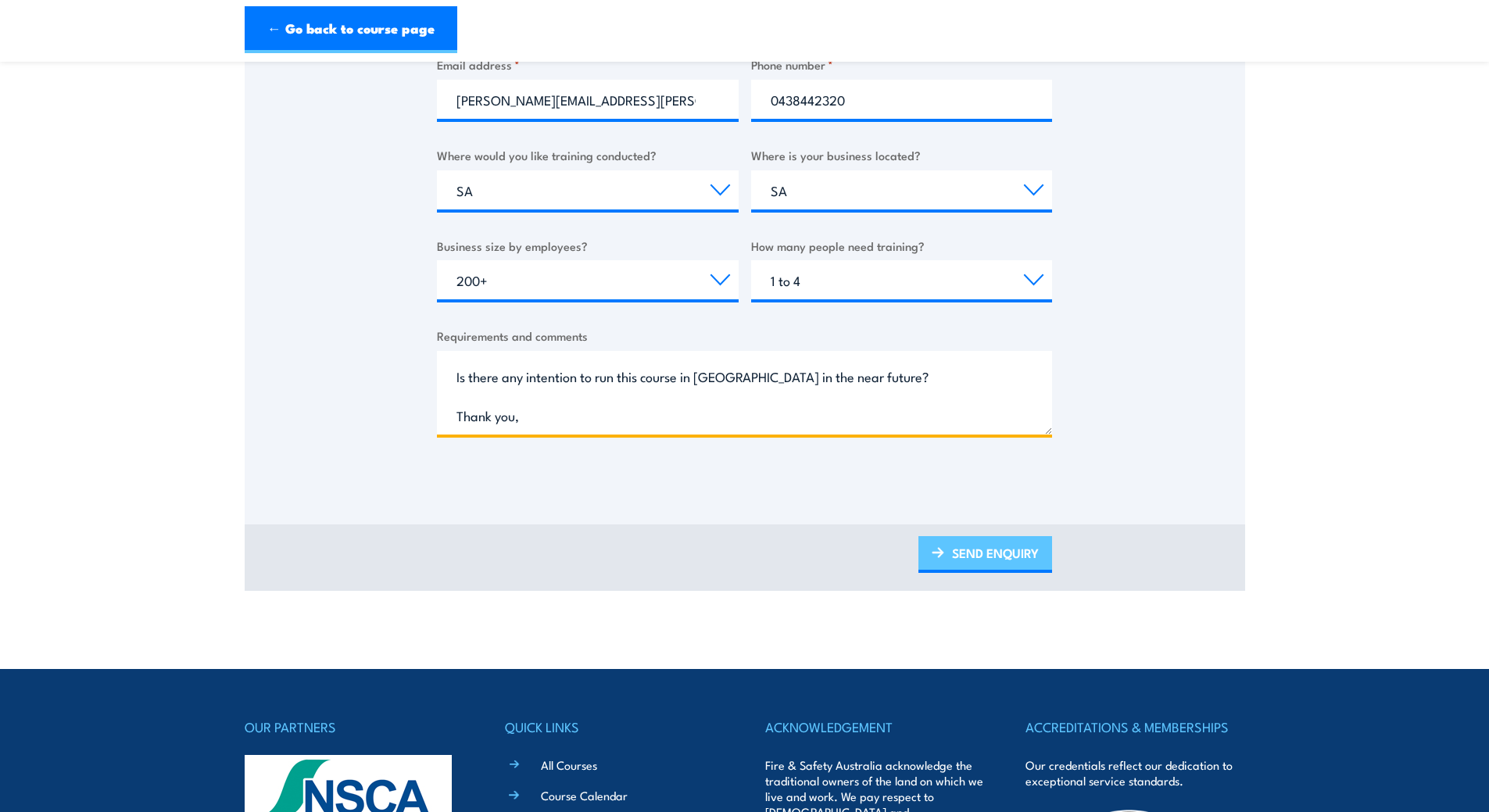
type textarea "Hi, Is there any intention to run this course in Adelaide in the near future? T…"
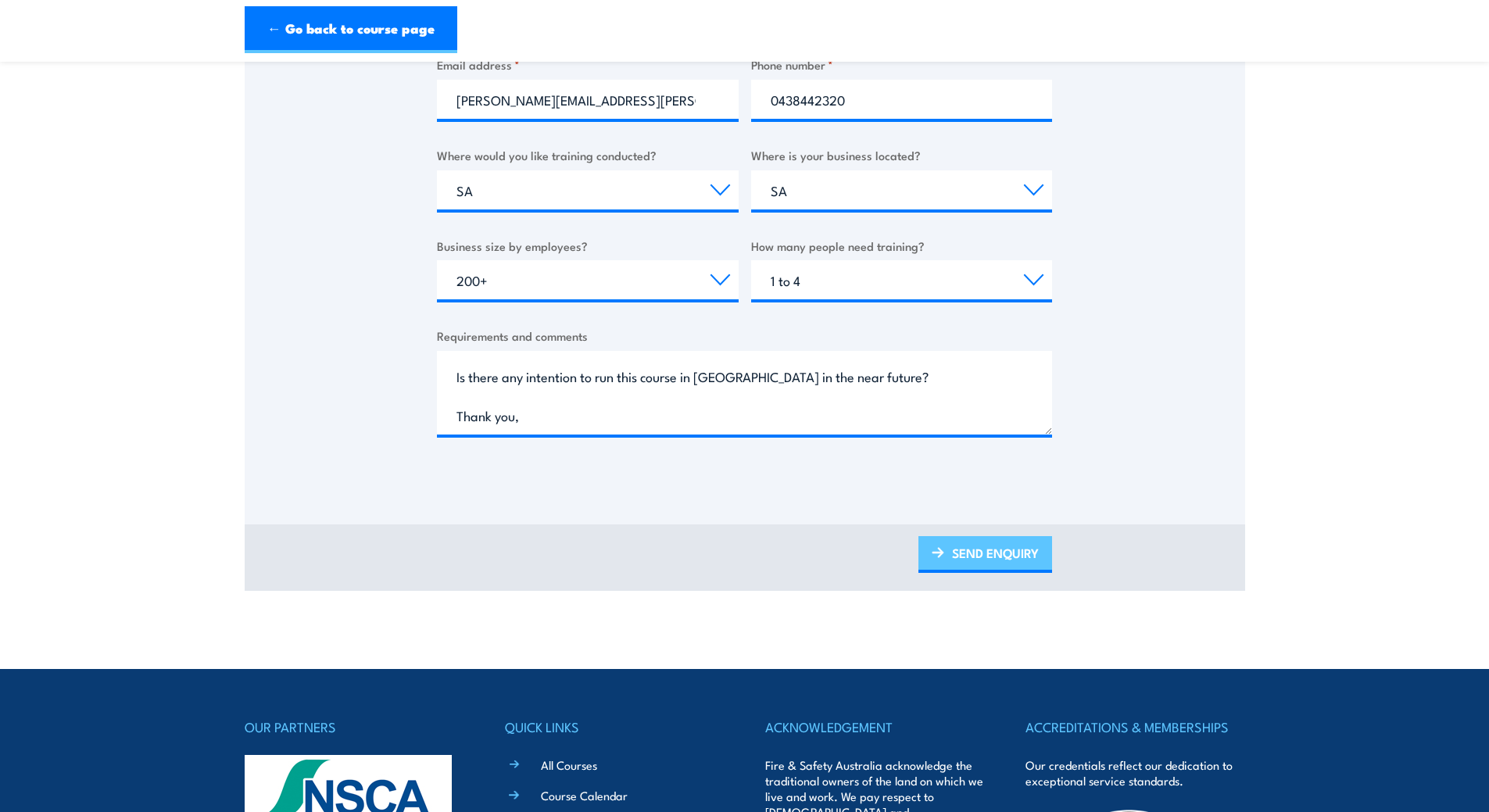
click at [1020, 555] on link "SEND ENQUIRY" at bounding box center [986, 554] width 134 height 37
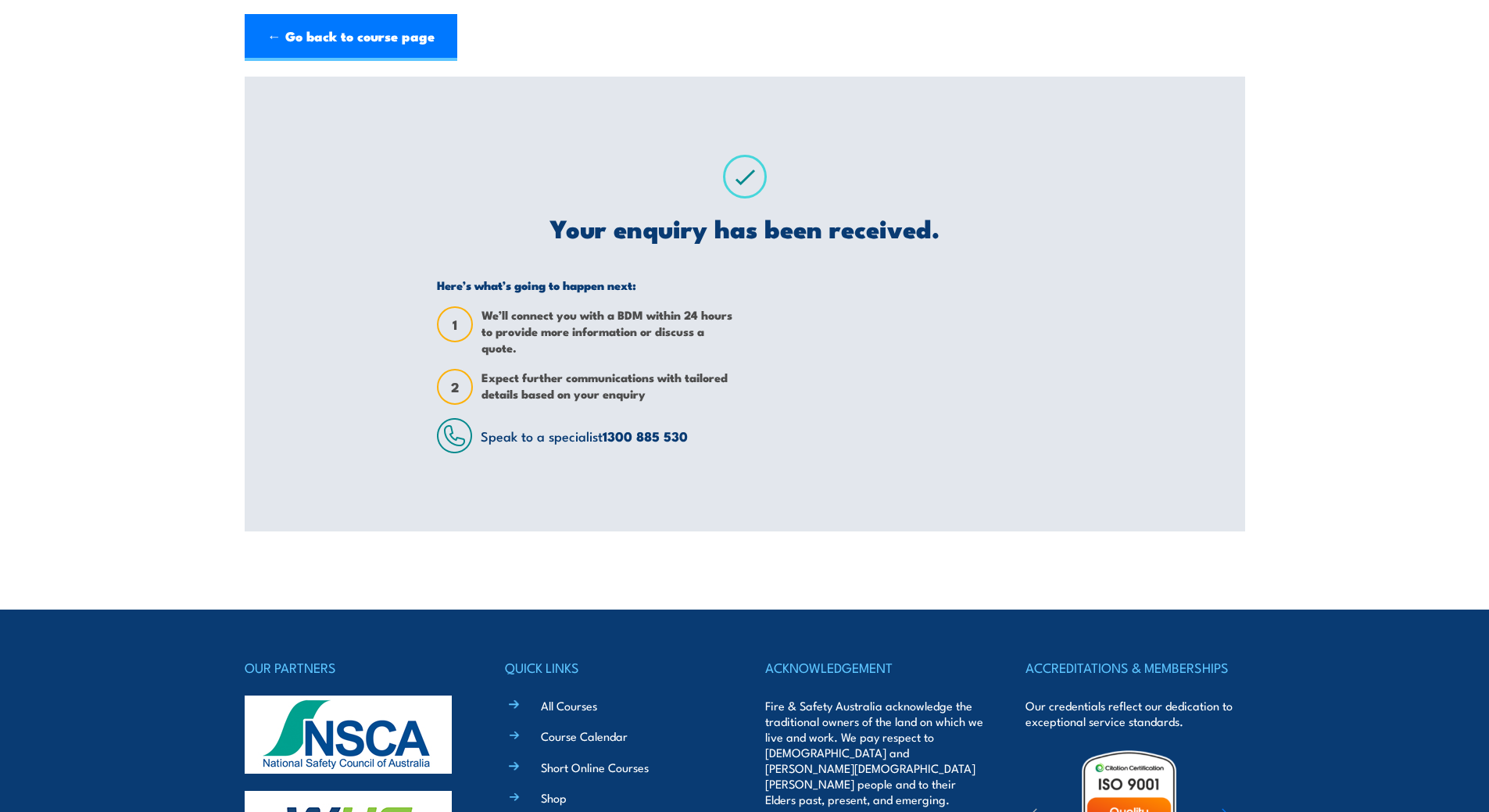
scroll to position [0, 0]
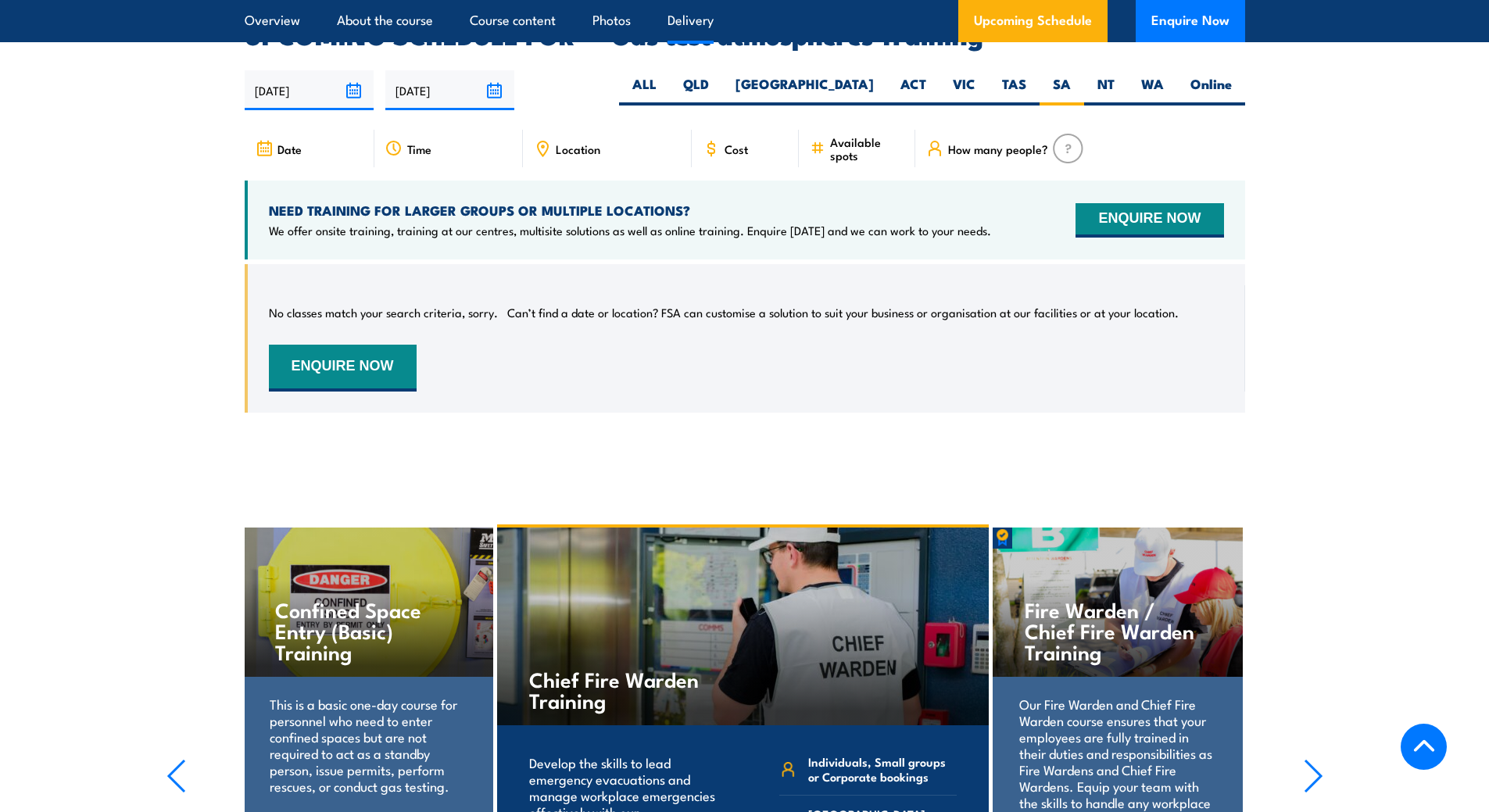
scroll to position [2590, 0]
click at [972, 75] on label "VIC" at bounding box center [964, 90] width 49 height 30
click at [976, 75] on input "VIC" at bounding box center [981, 80] width 10 height 10
radio input "true"
